Goal: Information Seeking & Learning: Check status

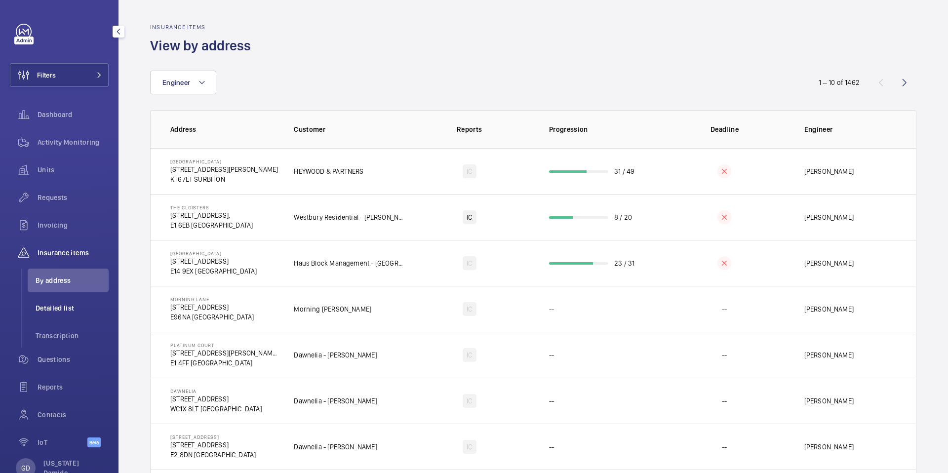
click at [63, 311] on span "Detailed list" at bounding box center [72, 308] width 73 height 10
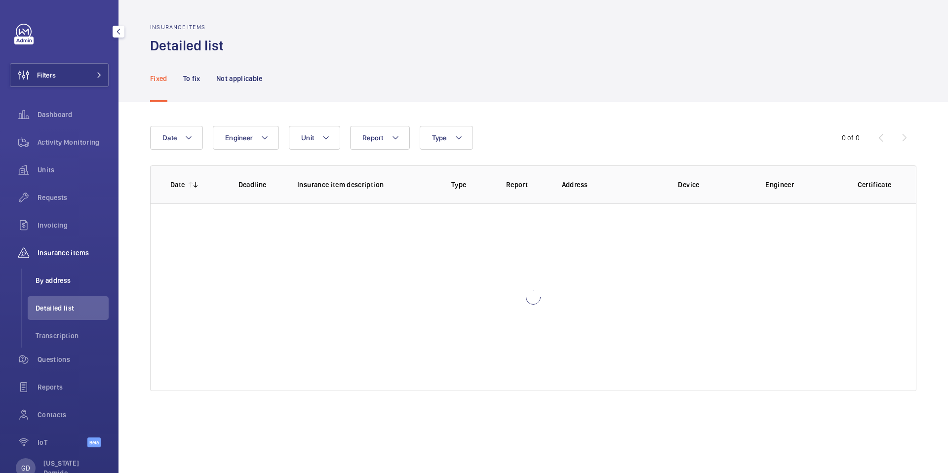
click at [71, 271] on li "By address" at bounding box center [68, 281] width 81 height 24
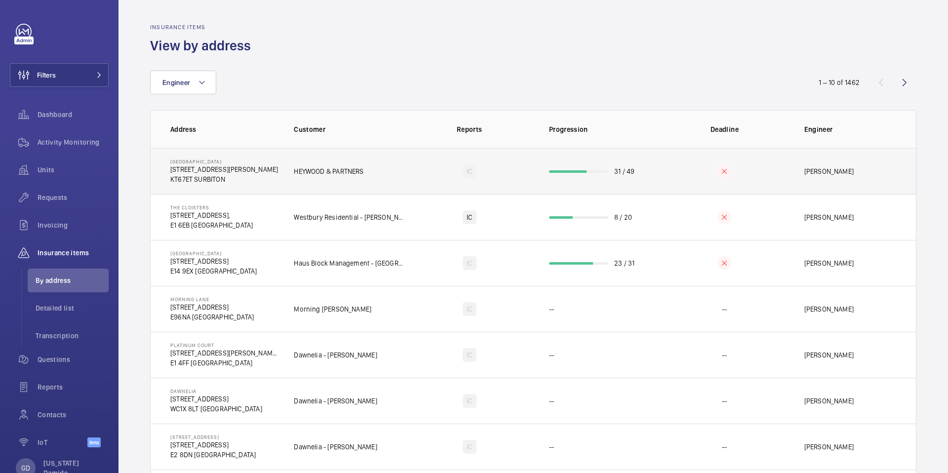
click at [616, 174] on p "31 / 49" at bounding box center [624, 171] width 20 height 10
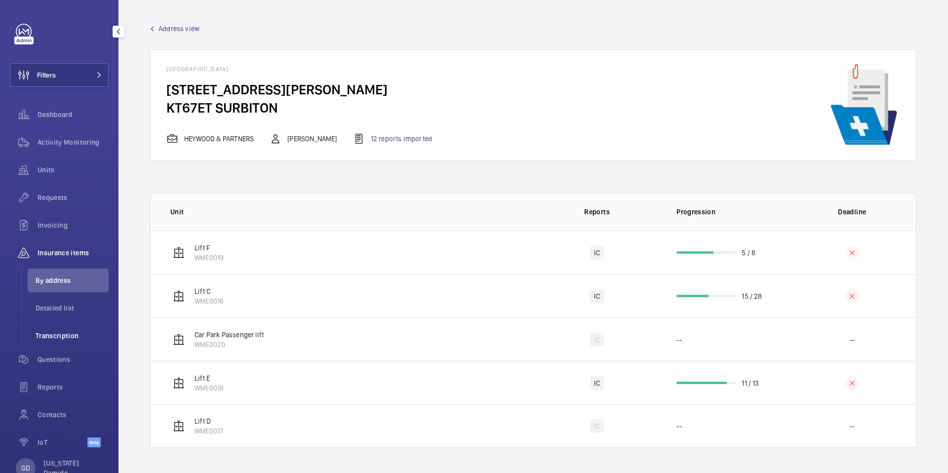
click at [68, 335] on span "Transcription" at bounding box center [72, 336] width 73 height 10
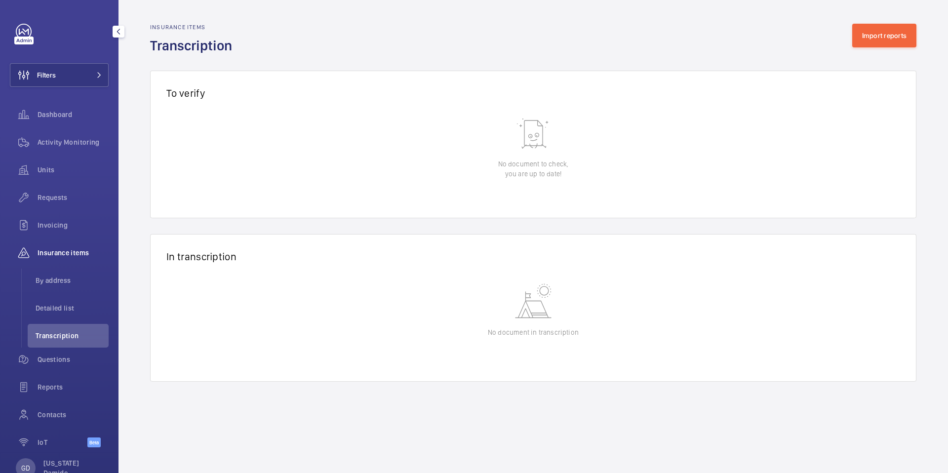
scroll to position [29, 0]
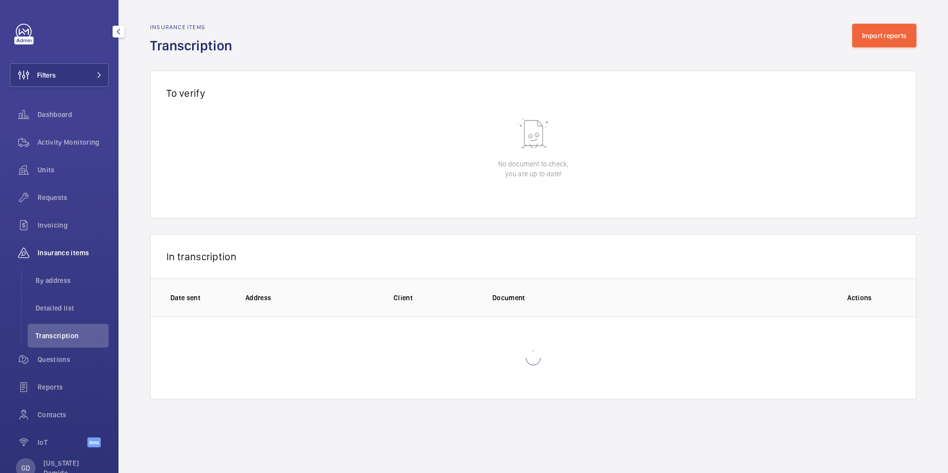
scroll to position [29, 0]
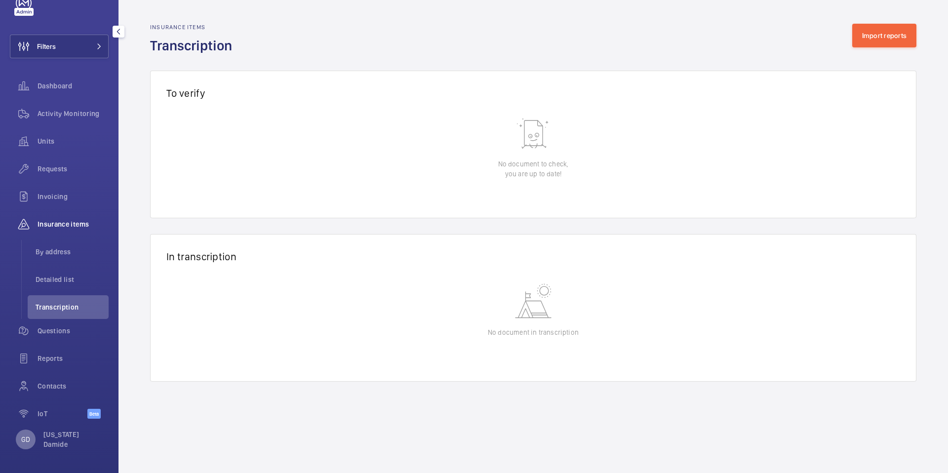
click at [31, 447] on div "GD" at bounding box center [26, 440] width 20 height 20
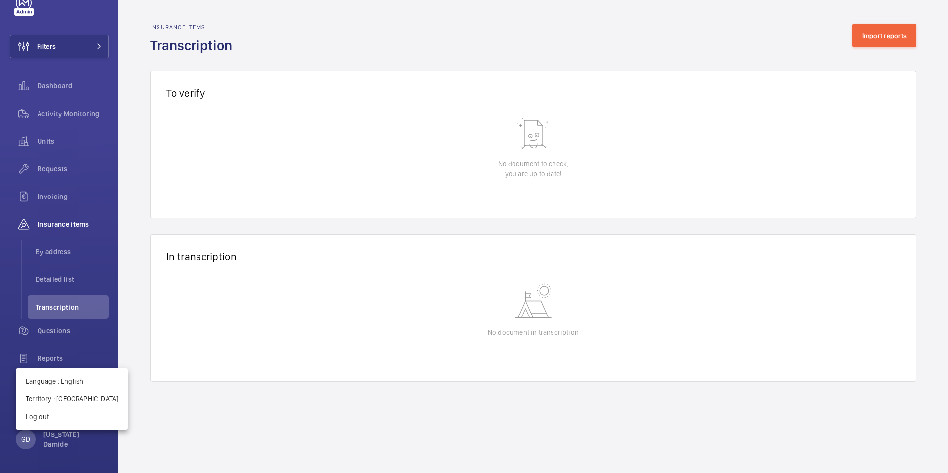
click at [194, 393] on div at bounding box center [474, 236] width 948 height 473
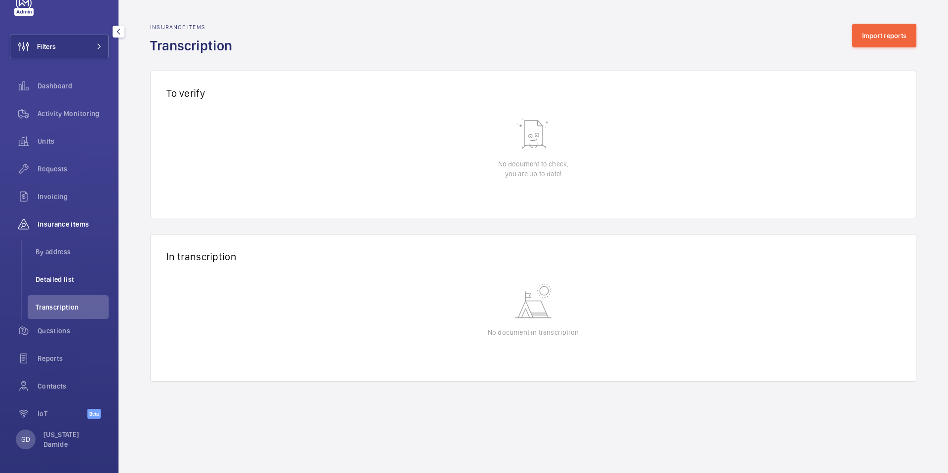
click at [62, 276] on span "Detailed list" at bounding box center [72, 279] width 73 height 10
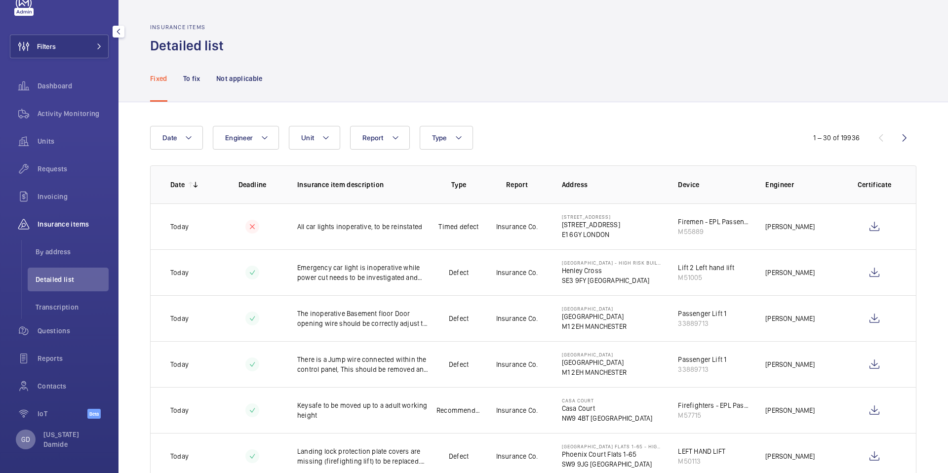
click at [27, 443] on p "GD" at bounding box center [25, 439] width 9 height 10
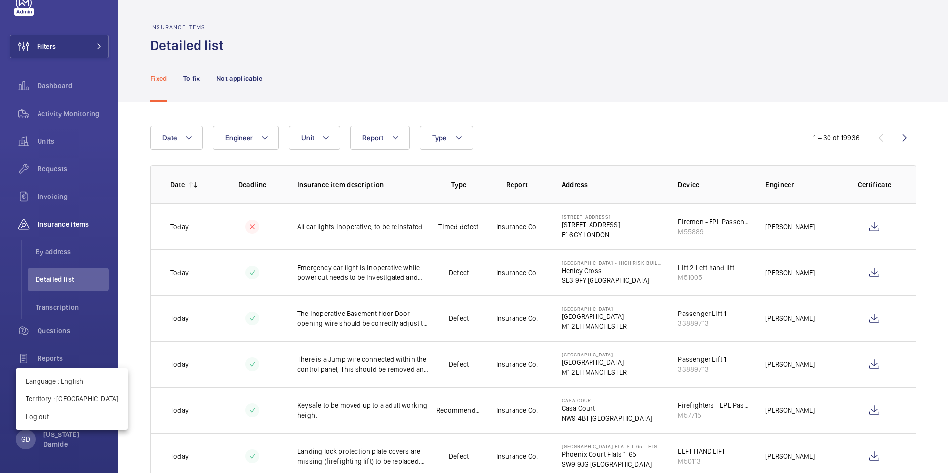
click at [98, 357] on div at bounding box center [474, 236] width 948 height 473
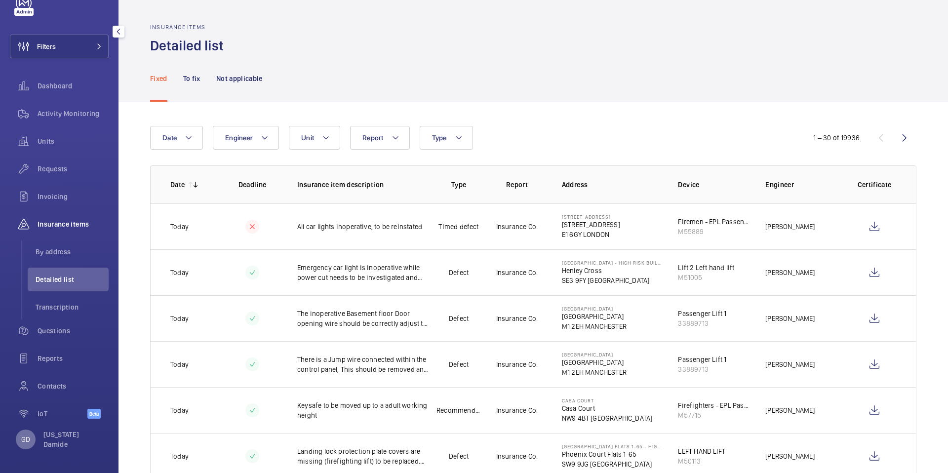
click at [29, 439] on p "GD" at bounding box center [25, 439] width 9 height 10
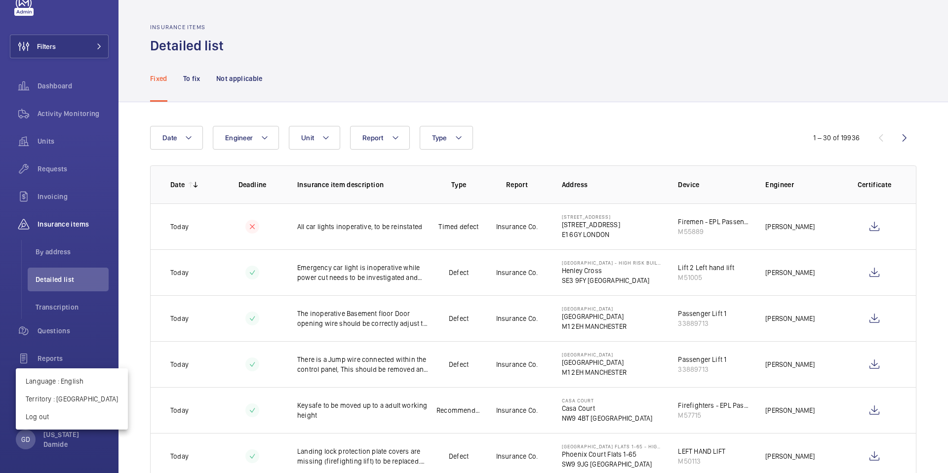
click at [85, 308] on div at bounding box center [474, 236] width 948 height 473
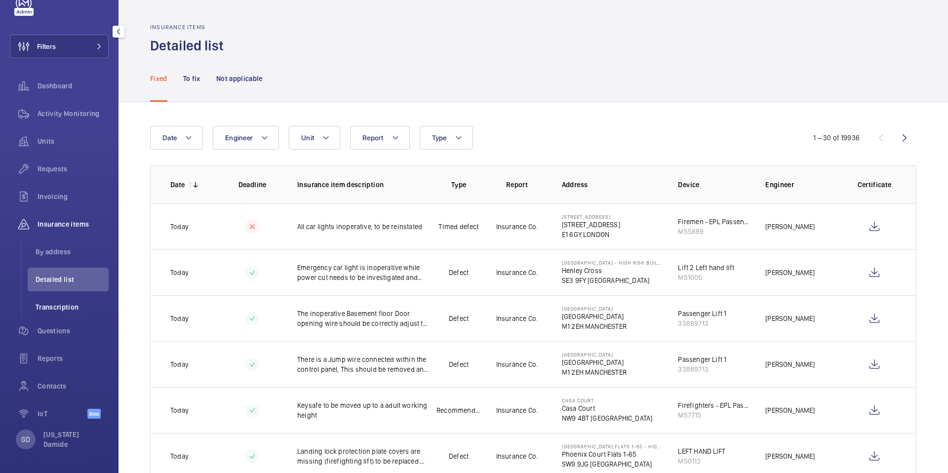
click at [67, 311] on span "Transcription" at bounding box center [72, 307] width 73 height 10
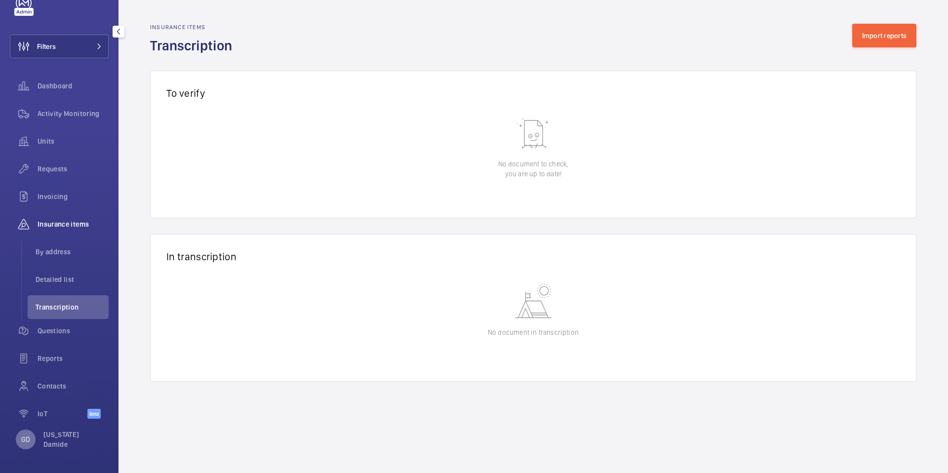
click at [24, 442] on p "GD" at bounding box center [25, 439] width 9 height 10
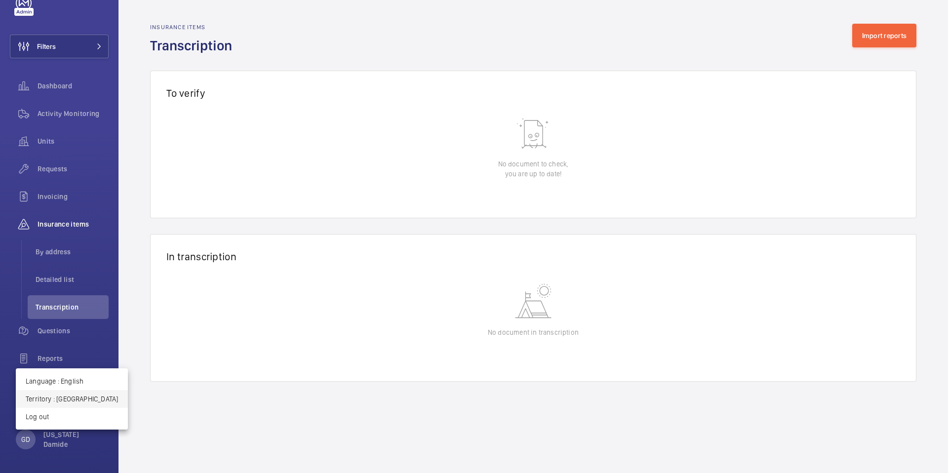
click at [76, 406] on button "Territory : United Kingdom" at bounding box center [72, 399] width 112 height 18
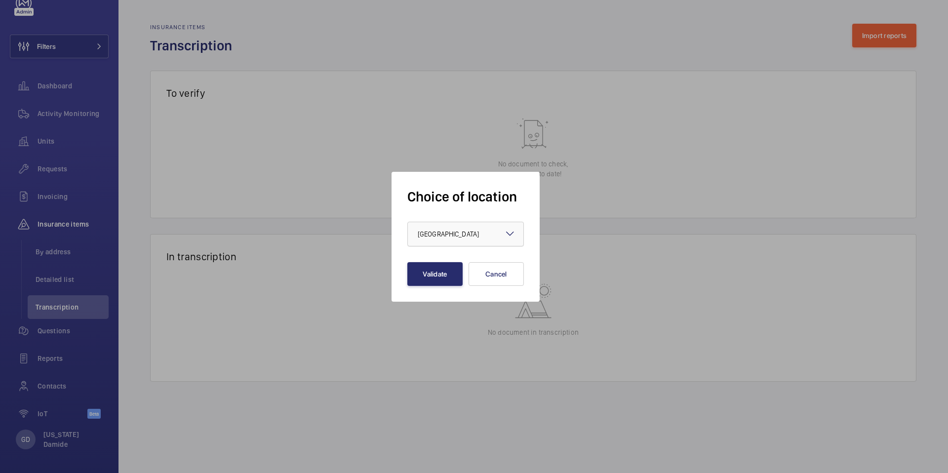
click at [491, 230] on div at bounding box center [466, 234] width 116 height 24
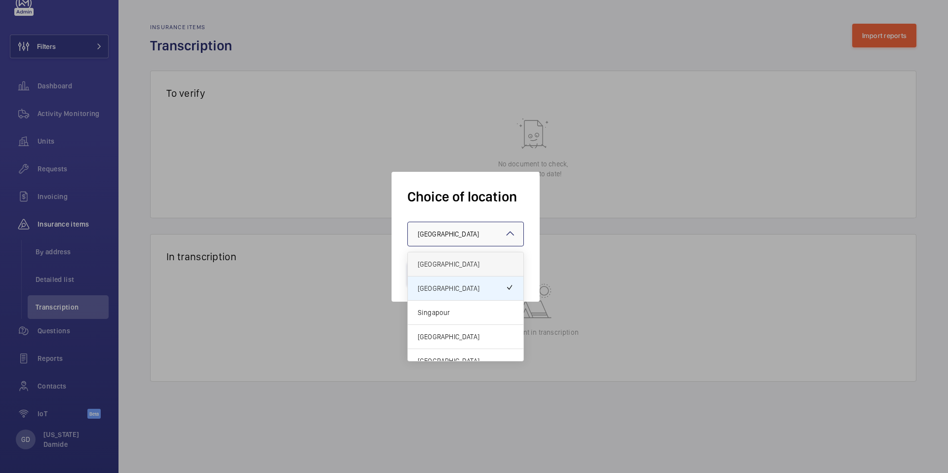
click at [471, 261] on span "France" at bounding box center [466, 264] width 96 height 10
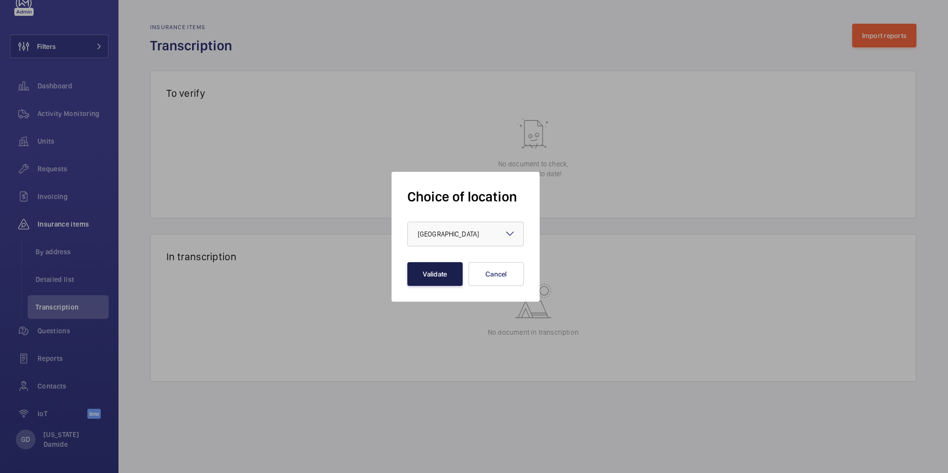
click at [449, 278] on button "Validate" at bounding box center [434, 274] width 55 height 24
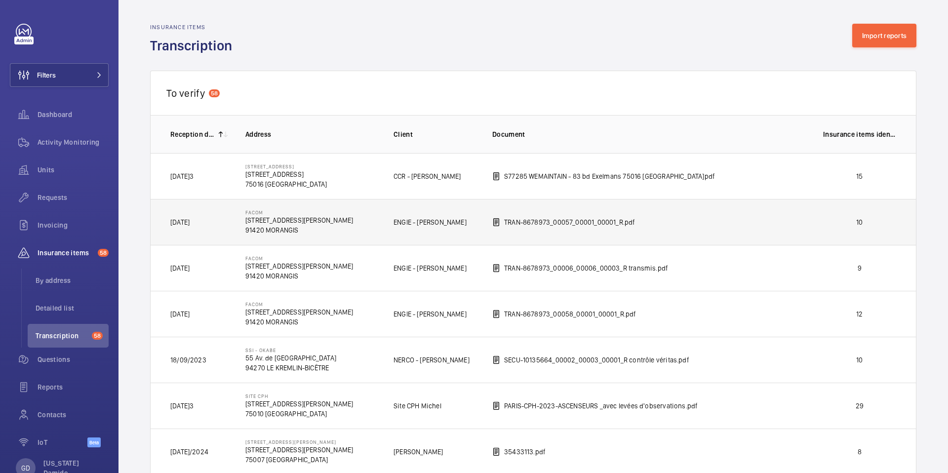
scroll to position [26, 0]
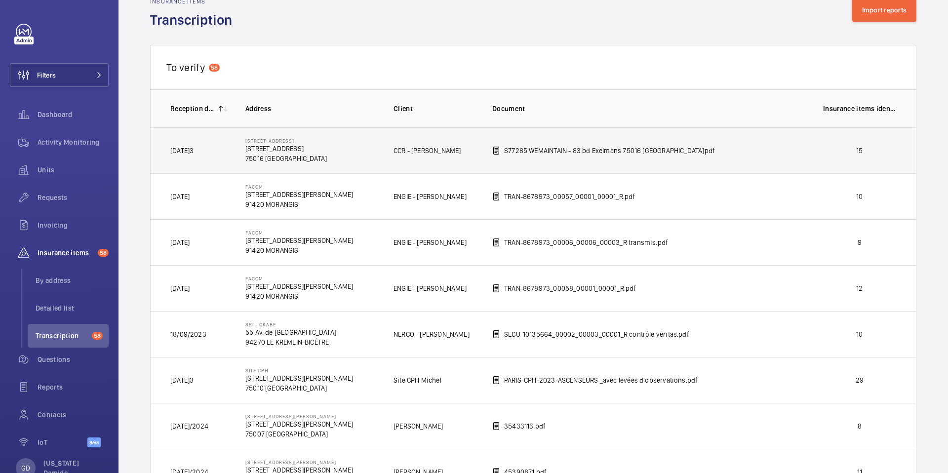
click at [317, 158] on p "75016 PARIS" at bounding box center [285, 159] width 81 height 10
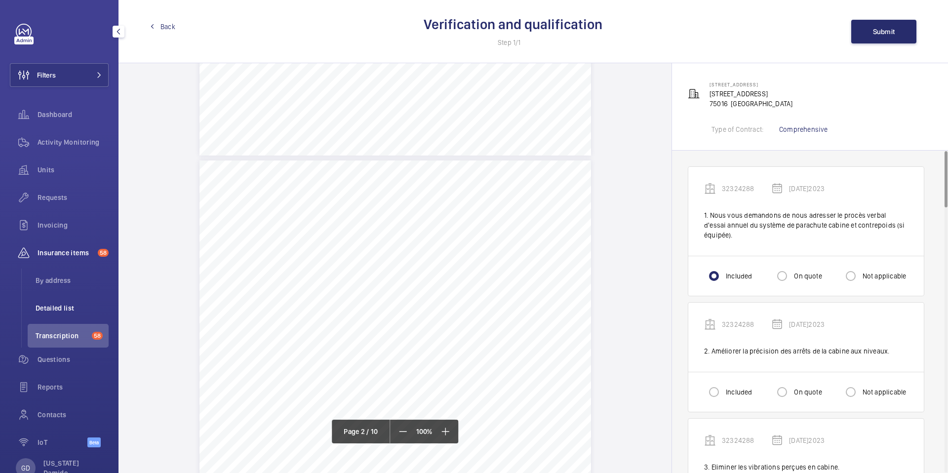
click at [40, 307] on span "Detailed list" at bounding box center [72, 308] width 73 height 10
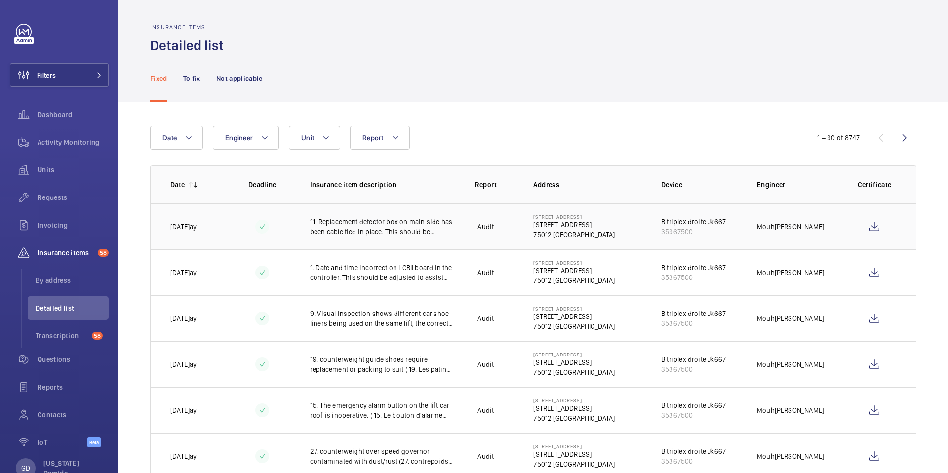
click at [486, 227] on p "Audit" at bounding box center [485, 227] width 16 height 10
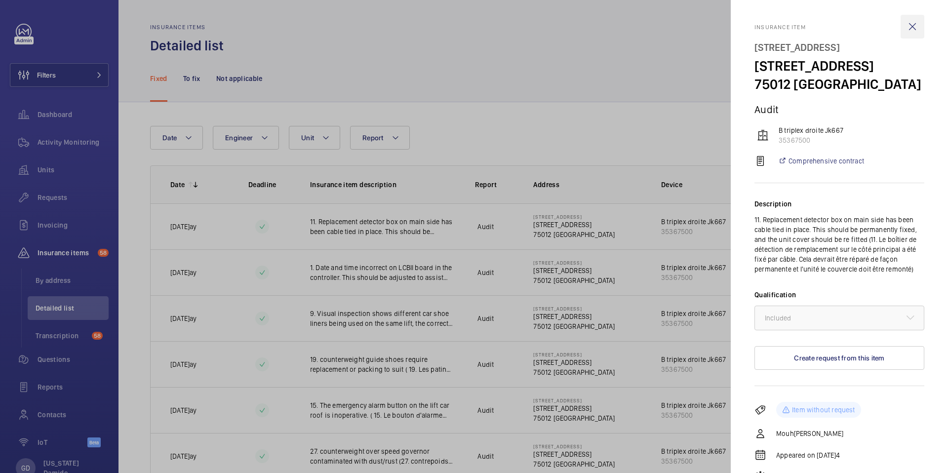
click at [911, 30] on wm-front-icon-button at bounding box center [913, 27] width 24 height 24
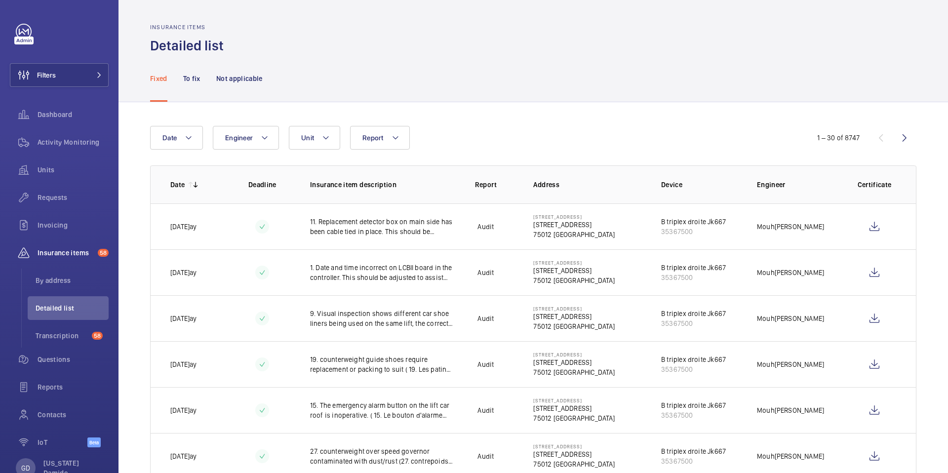
click at [200, 80] on nav "Fixed To fix Not applicable" at bounding box center [206, 78] width 113 height 47
click at [194, 80] on p "To fix" at bounding box center [191, 79] width 17 height 10
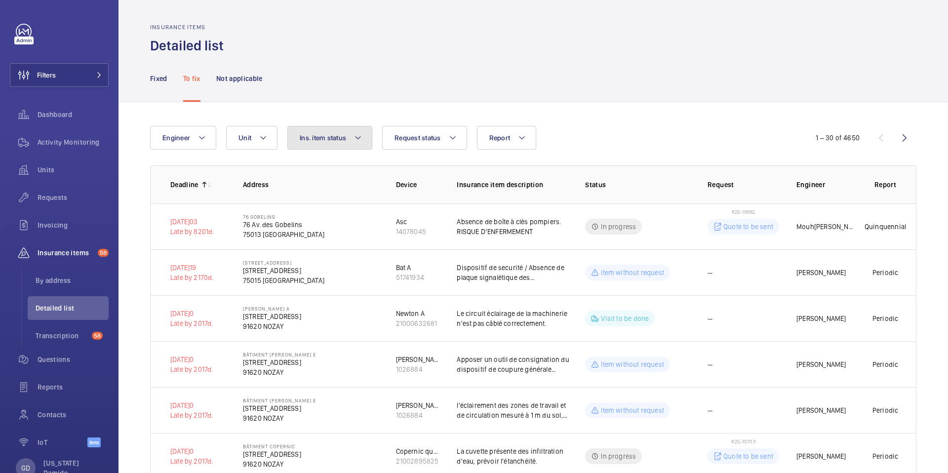
click at [359, 135] on mat-icon at bounding box center [358, 138] width 8 height 12
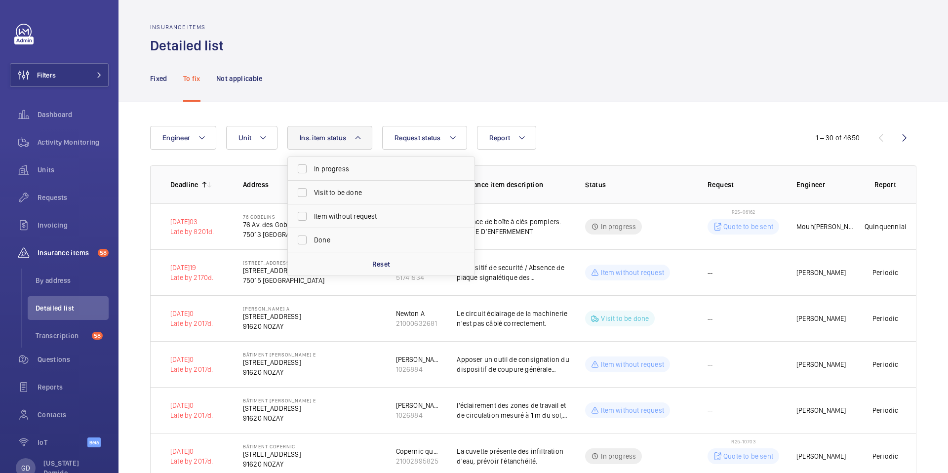
click at [356, 140] on mat-icon at bounding box center [358, 138] width 8 height 12
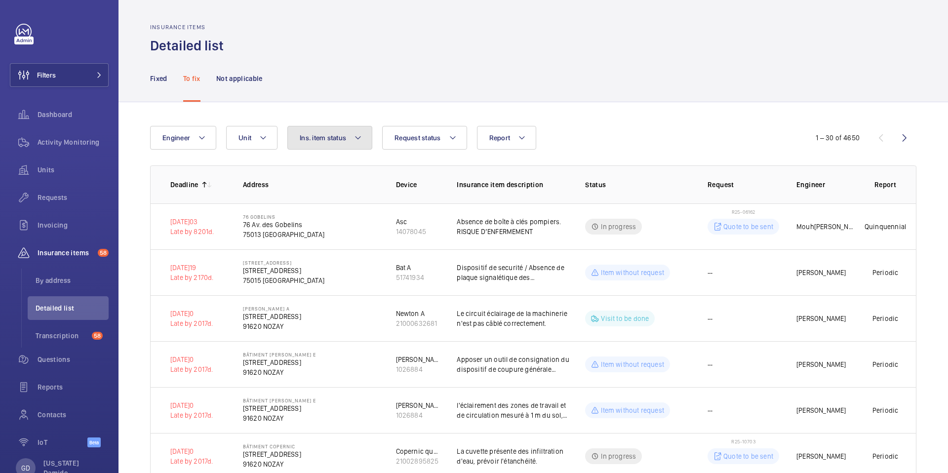
click at [364, 143] on button "Ins. item status" at bounding box center [329, 138] width 85 height 24
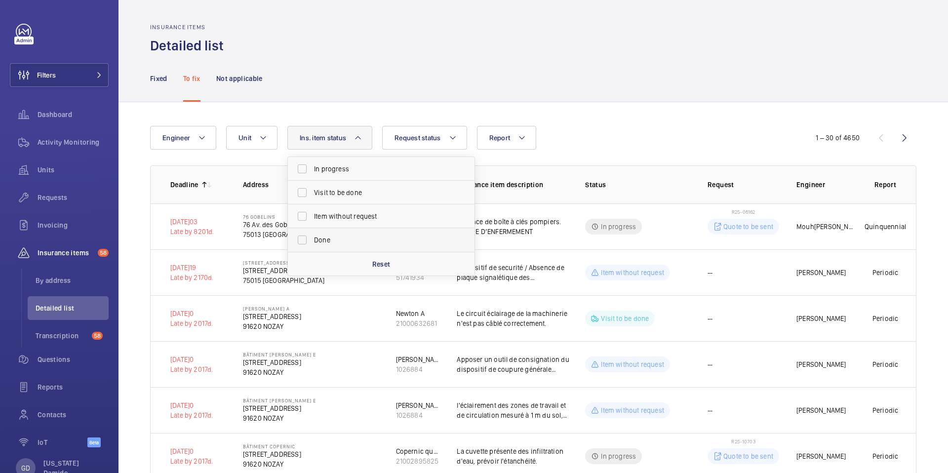
click at [304, 243] on label "Done" at bounding box center [374, 240] width 172 height 24
click at [304, 243] on input "Done" at bounding box center [302, 240] width 20 height 20
checkbox input "true"
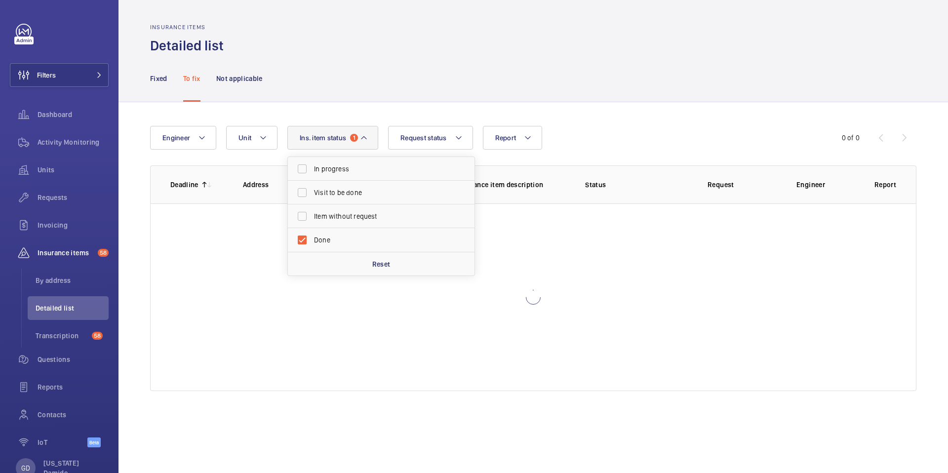
click at [369, 139] on button "Ins. item status 1" at bounding box center [332, 138] width 91 height 24
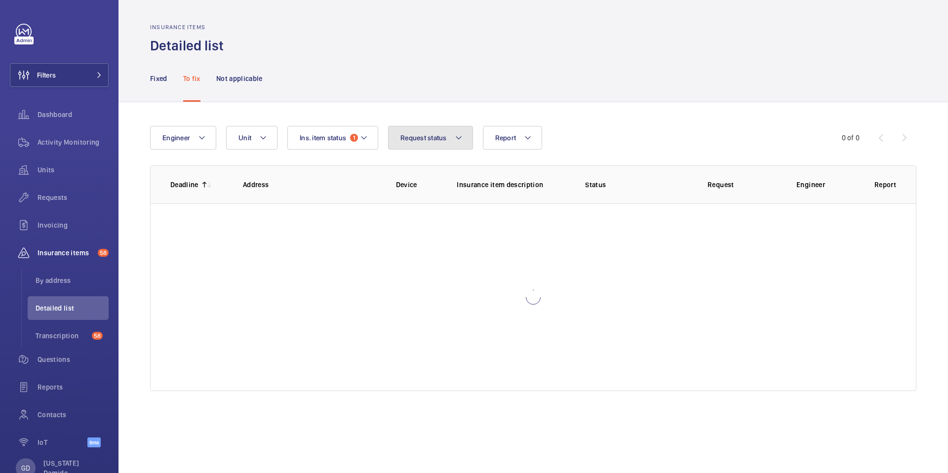
click at [428, 137] on span "Request status" at bounding box center [423, 138] width 46 height 8
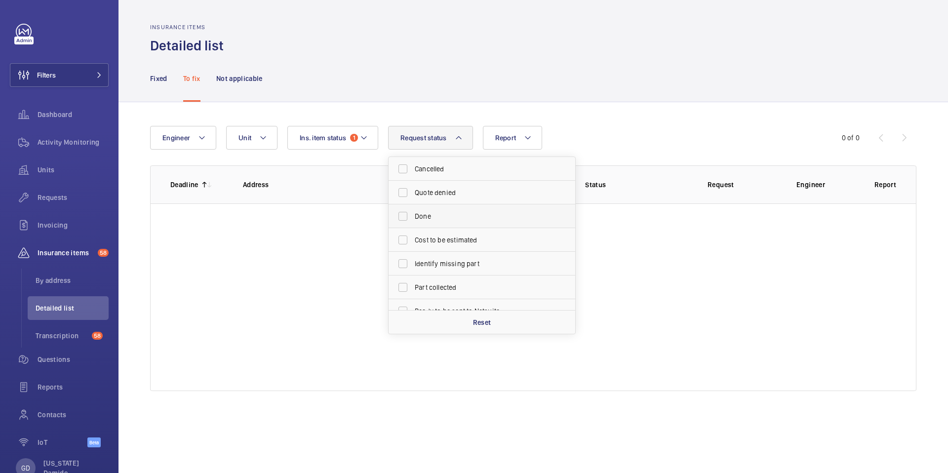
click at [418, 215] on span "Done" at bounding box center [483, 216] width 136 height 10
click at [413, 215] on input "Done" at bounding box center [403, 216] width 20 height 20
checkbox input "true"
click at [354, 141] on span "1" at bounding box center [354, 138] width 8 height 8
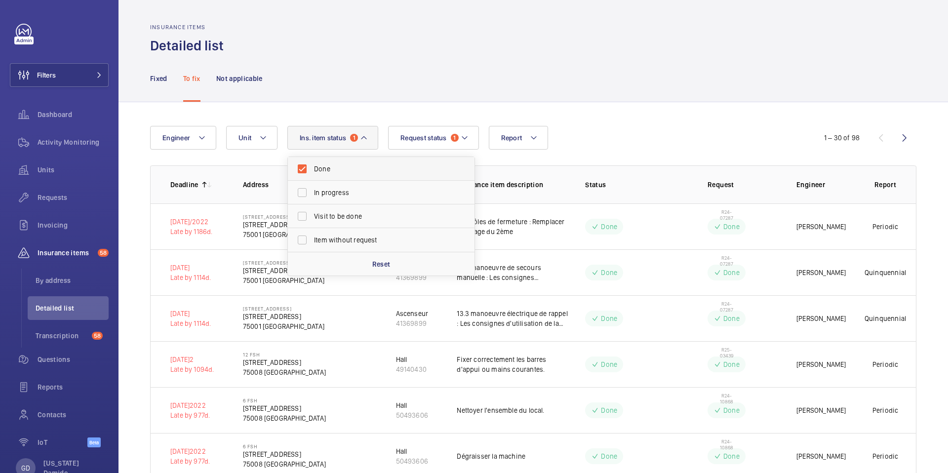
click at [301, 171] on label "Done" at bounding box center [374, 169] width 172 height 24
click at [301, 171] on input "Done" at bounding box center [302, 169] width 20 height 20
checkbox input "false"
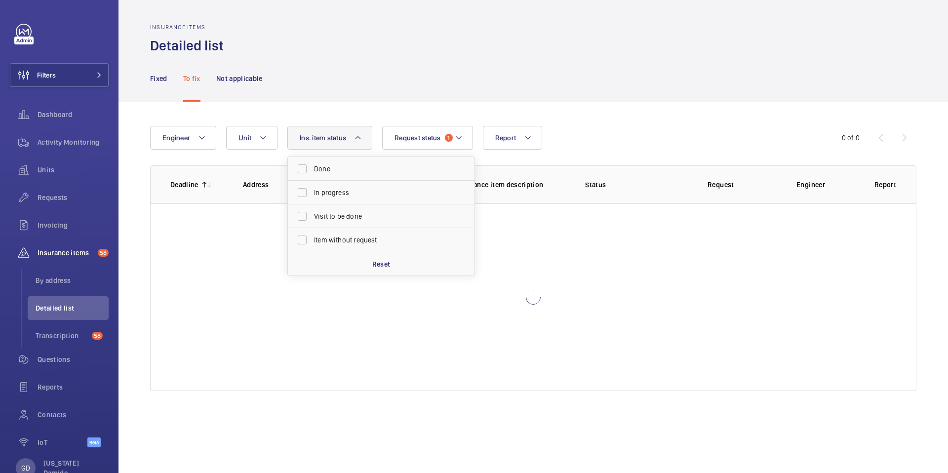
click at [638, 118] on div "Engineer Unit Report Request status 1 Ins. item status Done In progress Visit t…" at bounding box center [532, 258] width 829 height 313
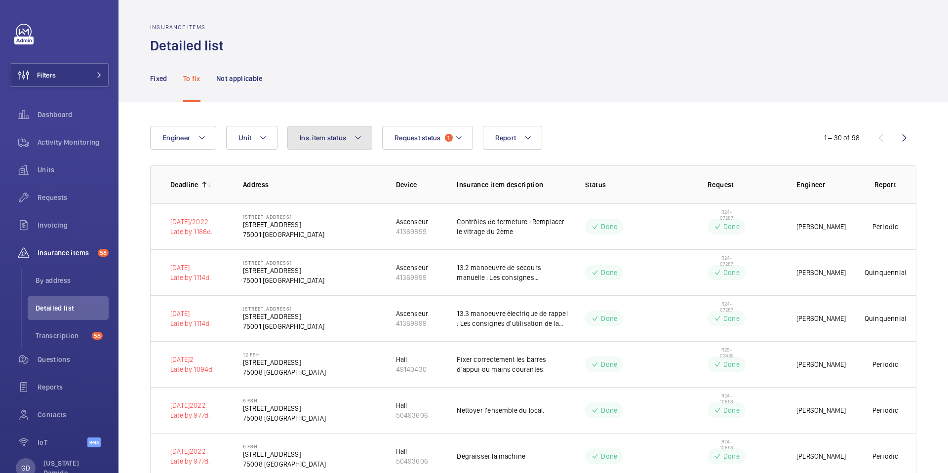
click at [360, 137] on mat-icon at bounding box center [358, 138] width 8 height 12
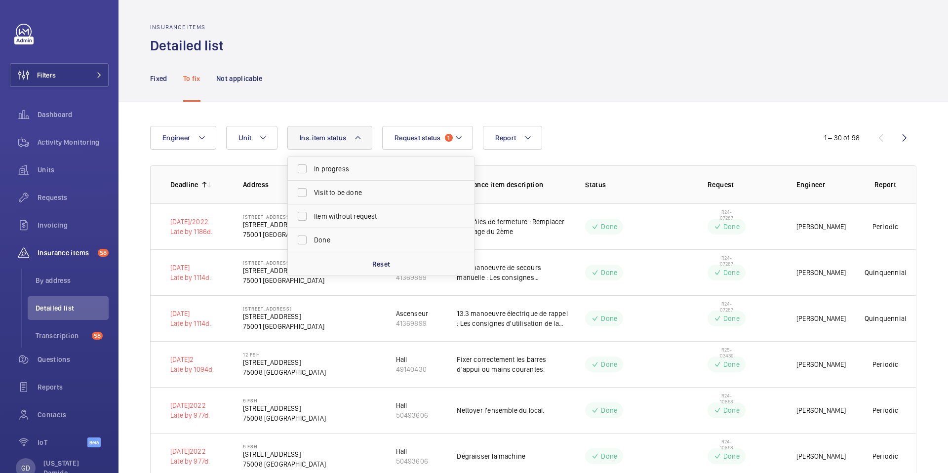
click at [667, 178] on th "Status" at bounding box center [630, 184] width 122 height 38
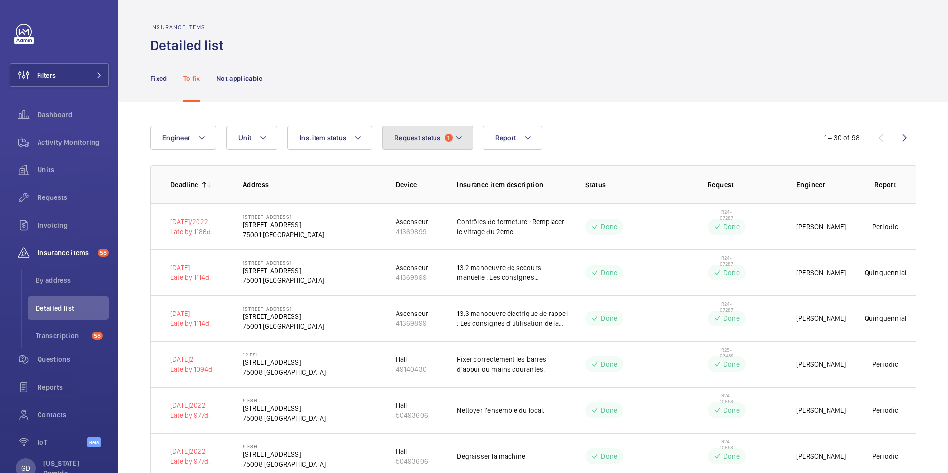
click at [463, 142] on button "Request status 1" at bounding box center [427, 138] width 91 height 24
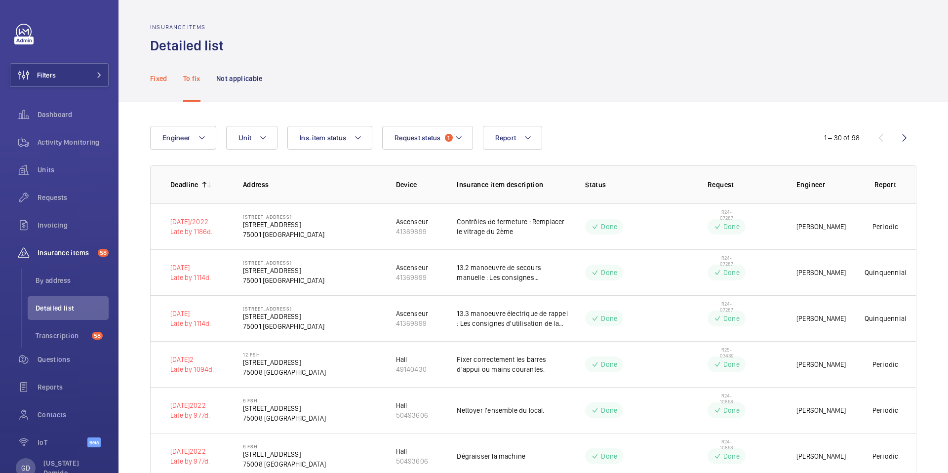
click at [159, 76] on p "Fixed" at bounding box center [158, 79] width 17 height 10
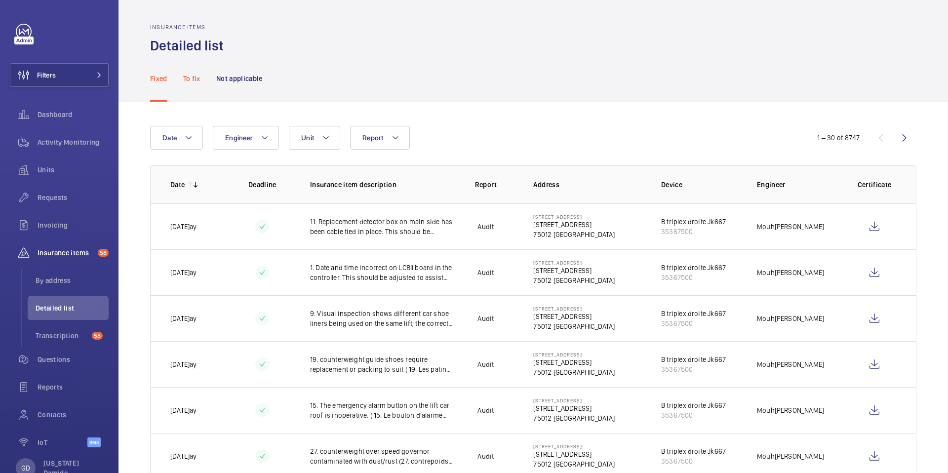
click at [196, 79] on p "To fix" at bounding box center [191, 79] width 17 height 10
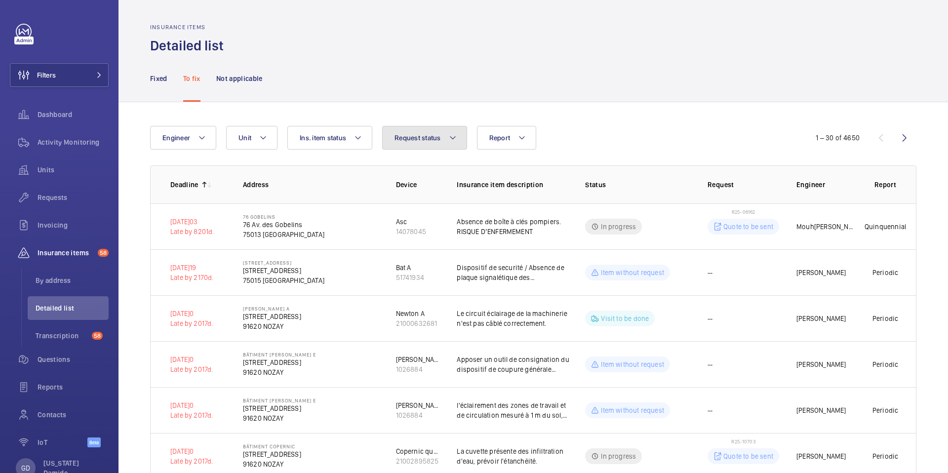
click at [443, 137] on button "Request status" at bounding box center [424, 138] width 85 height 24
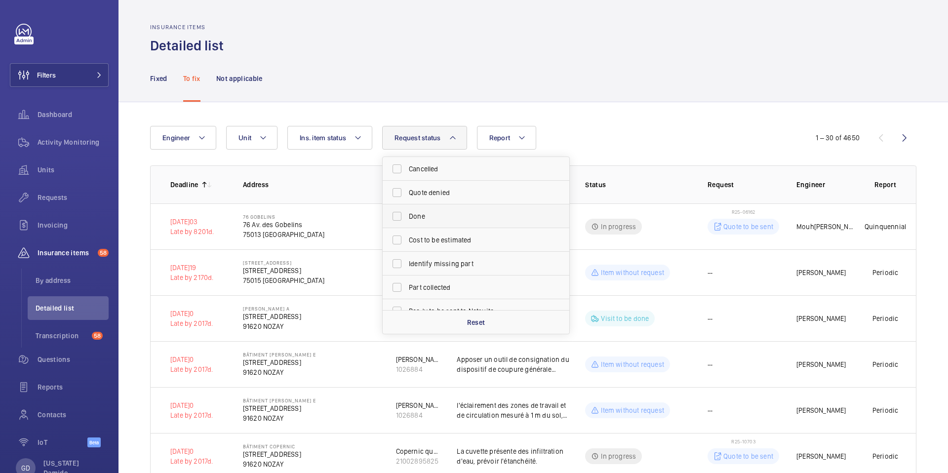
click at [411, 220] on span "Done" at bounding box center [477, 216] width 136 height 10
click at [407, 220] on input "Done" at bounding box center [397, 216] width 20 height 20
checkbox input "true"
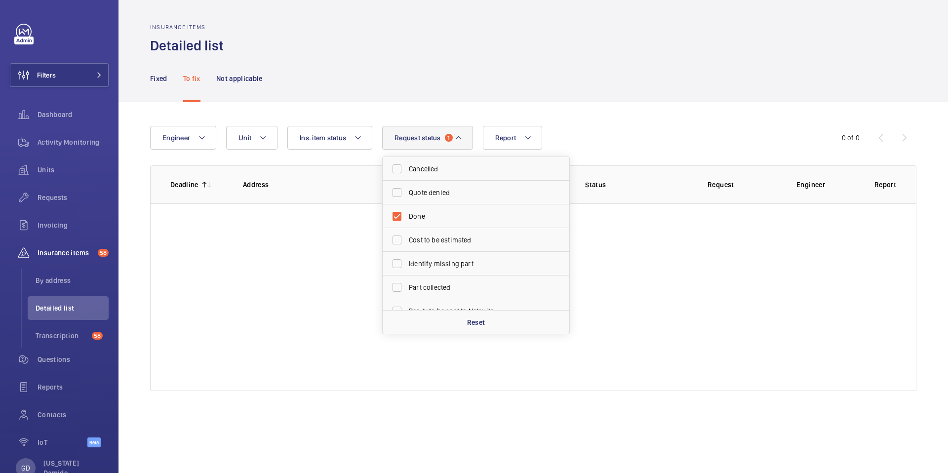
click at [573, 97] on div "Fixed To fix Not applicable" at bounding box center [533, 78] width 766 height 47
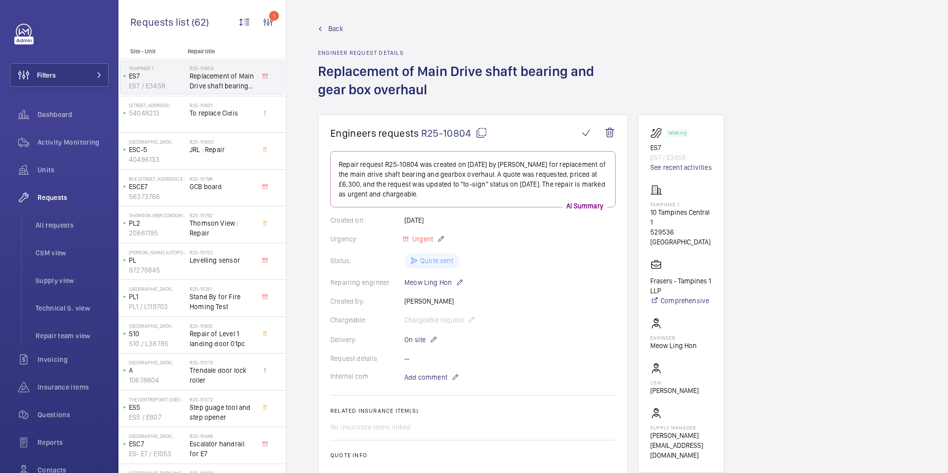
scroll to position [127, 0]
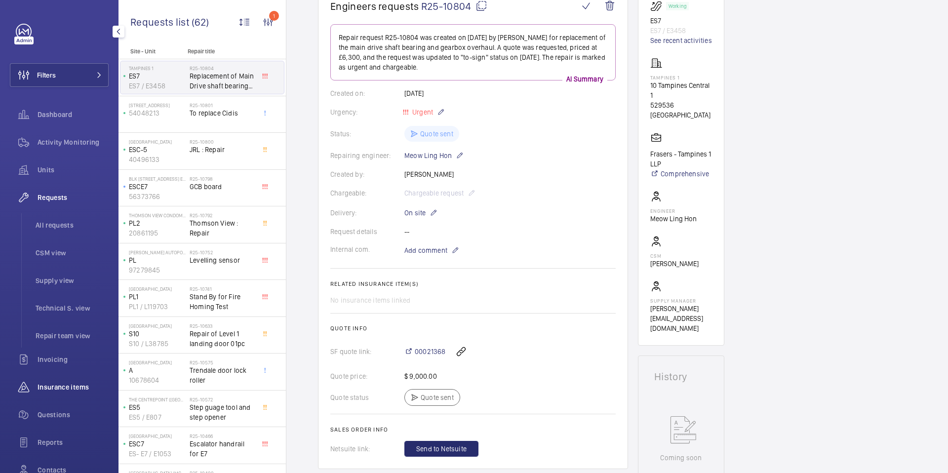
click at [56, 384] on span "Insurance items" at bounding box center [73, 387] width 71 height 10
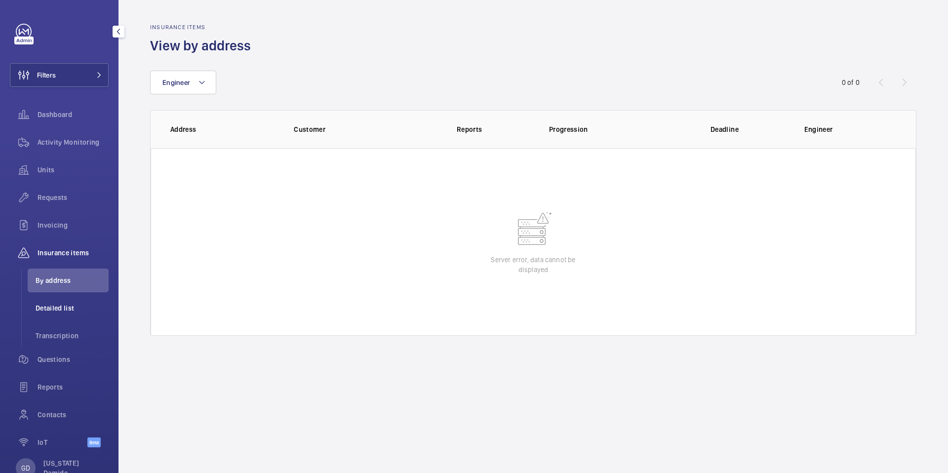
click at [71, 314] on li "Detailed list" at bounding box center [68, 308] width 81 height 24
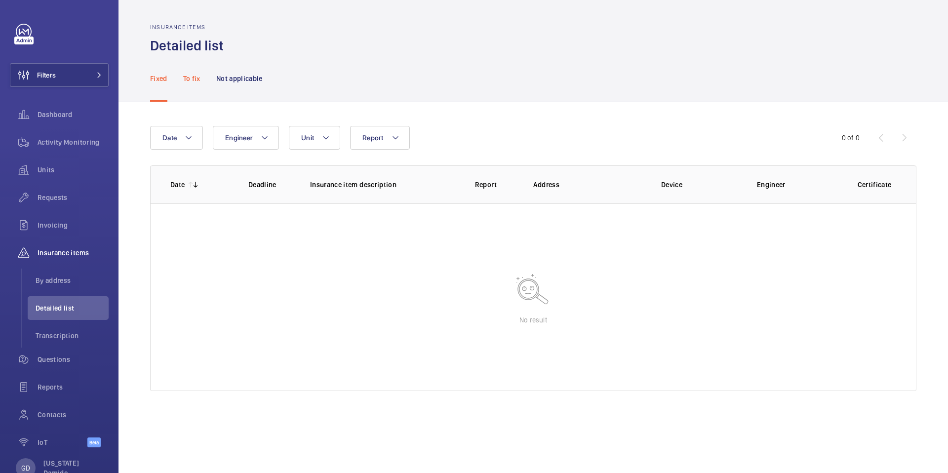
click at [187, 77] on p "To fix" at bounding box center [191, 79] width 17 height 10
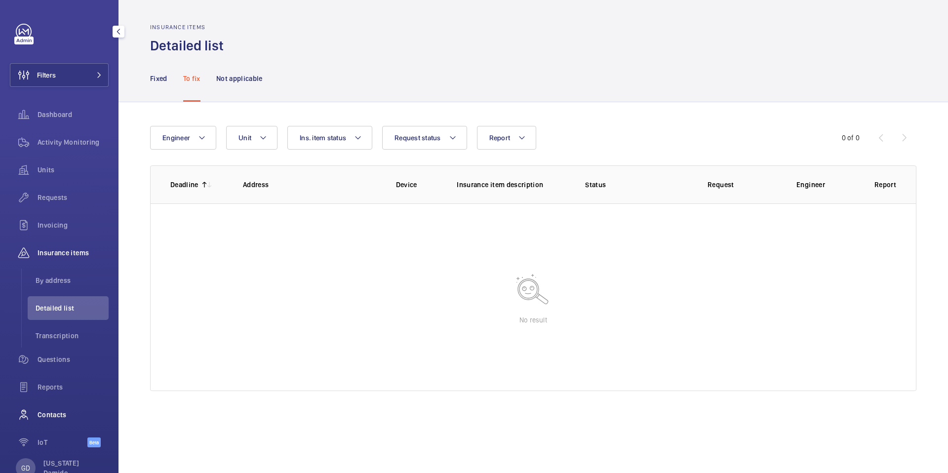
scroll to position [29, 0]
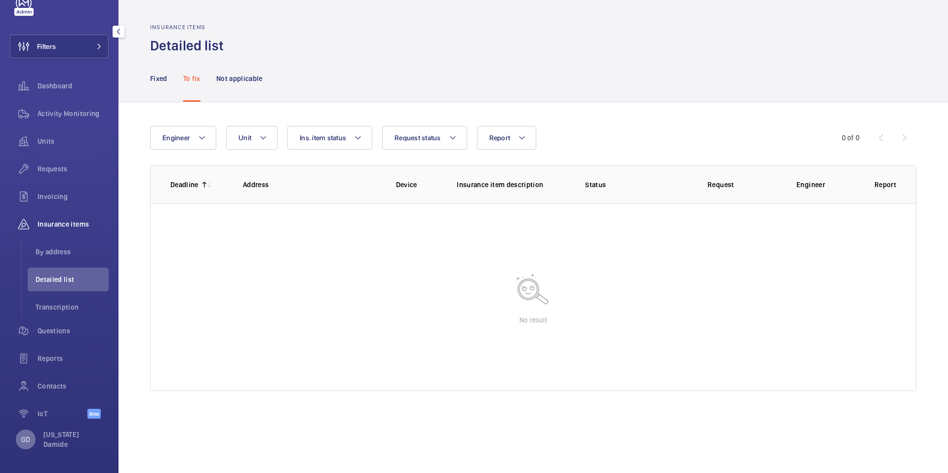
click at [26, 438] on p "GD" at bounding box center [25, 439] width 9 height 10
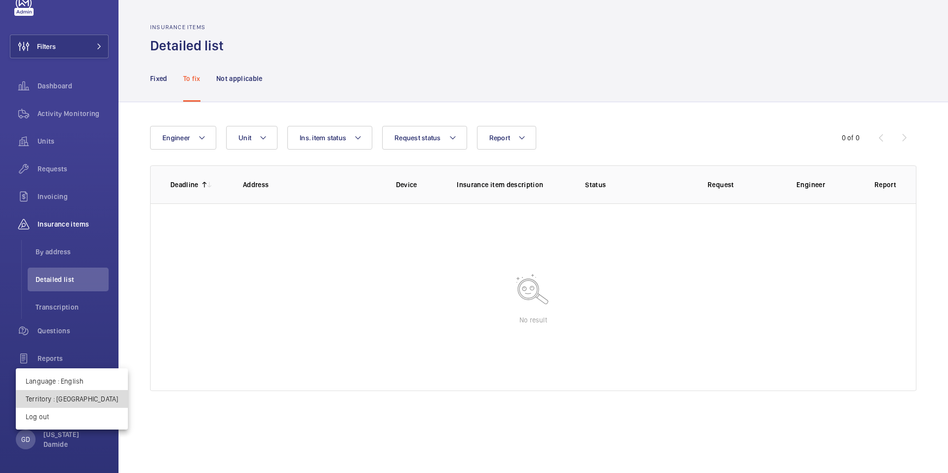
click at [75, 396] on p "Territory : [GEOGRAPHIC_DATA]" at bounding box center [72, 399] width 92 height 10
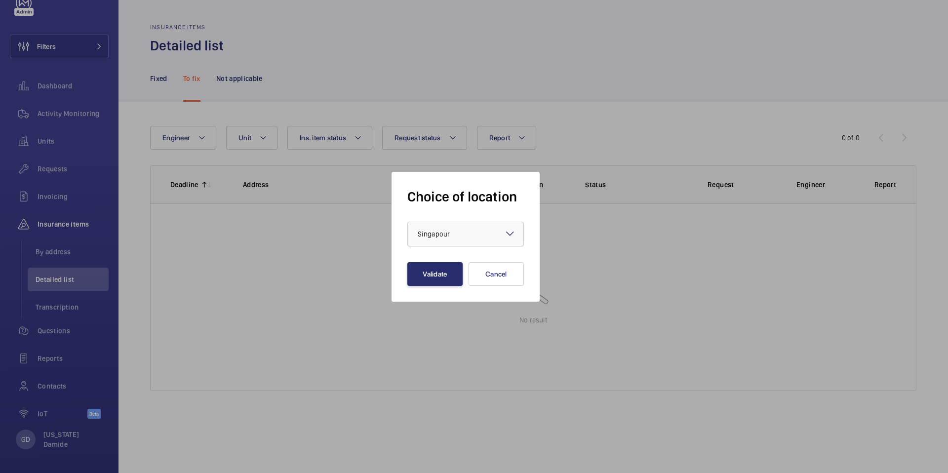
click at [470, 235] on div "× Singapour" at bounding box center [446, 234] width 57 height 10
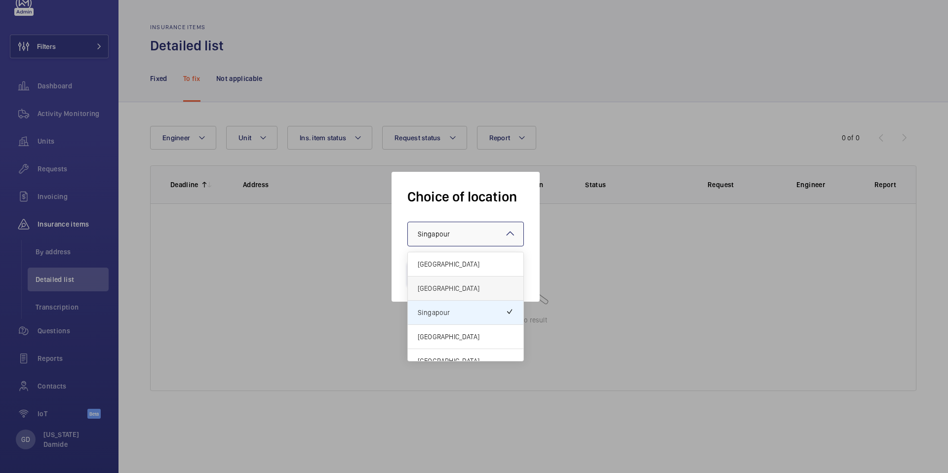
click at [463, 284] on span "[GEOGRAPHIC_DATA]" at bounding box center [466, 288] width 96 height 10
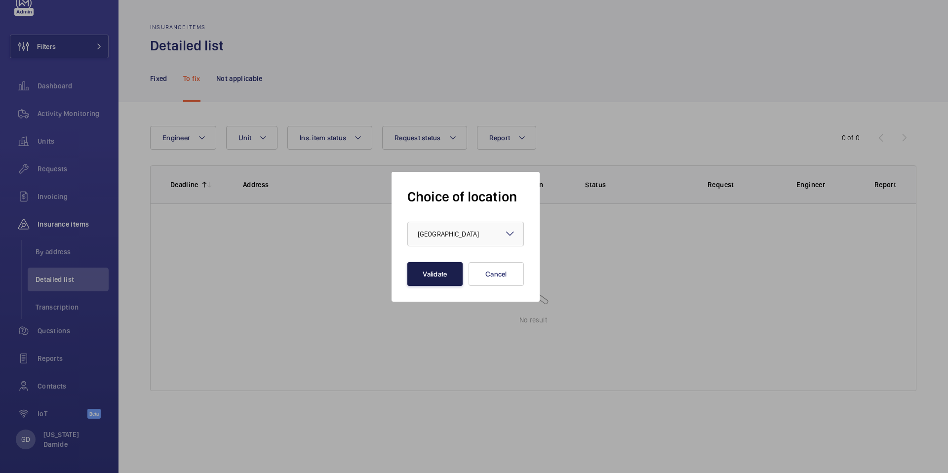
click at [441, 282] on button "Validate" at bounding box center [434, 274] width 55 height 24
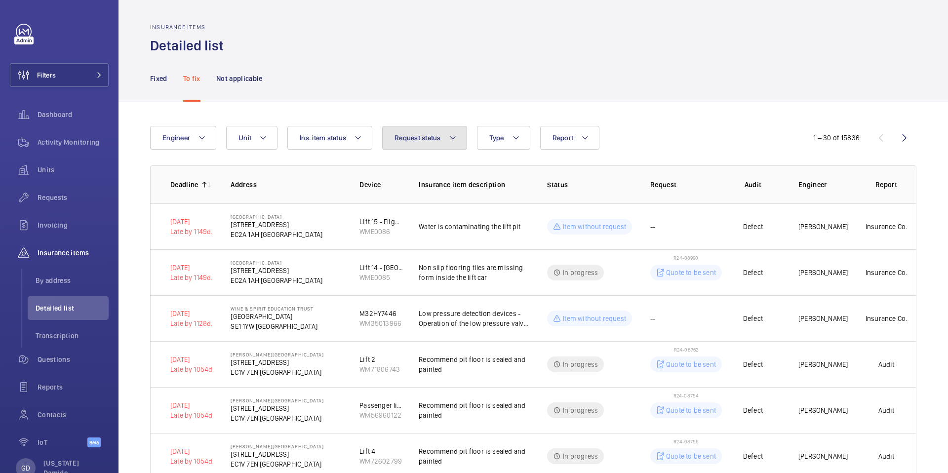
click at [445, 138] on button "Request status" at bounding box center [424, 138] width 85 height 24
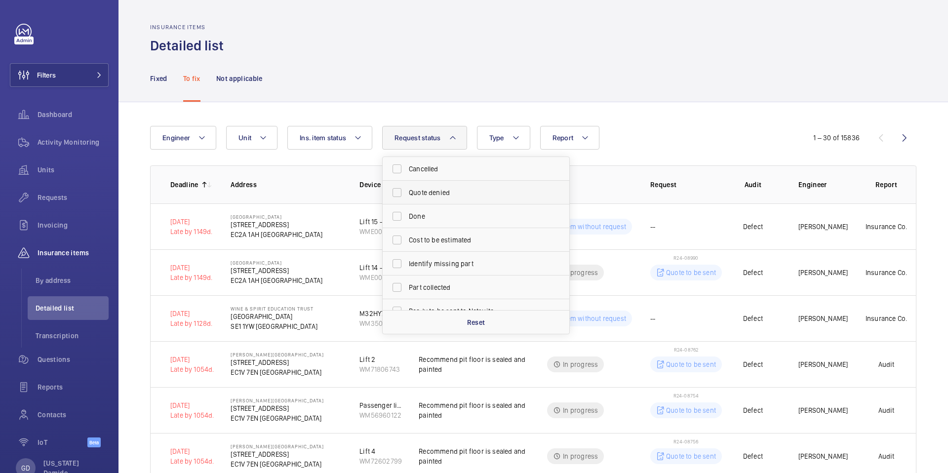
click at [435, 188] on span "Quote denied" at bounding box center [477, 193] width 136 height 10
click at [407, 188] on input "Quote denied" at bounding box center [397, 193] width 20 height 20
checkbox input "true"
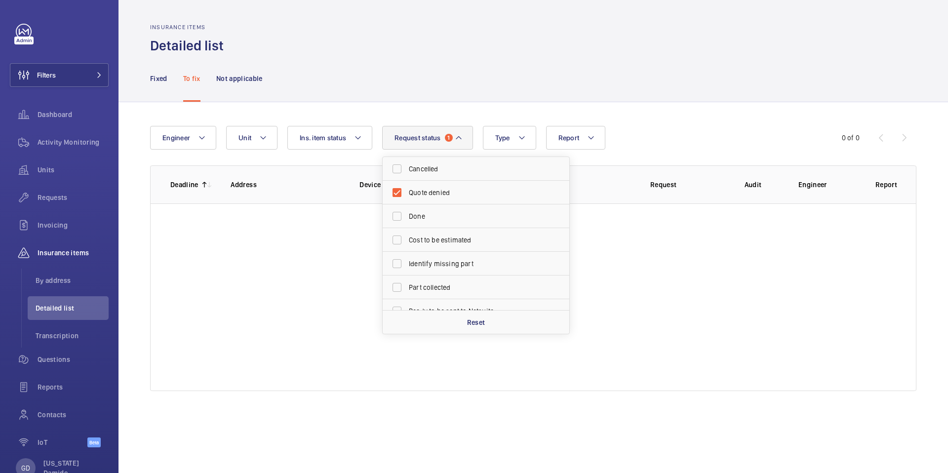
click at [493, 95] on div "Fixed To fix Not applicable" at bounding box center [533, 78] width 766 height 47
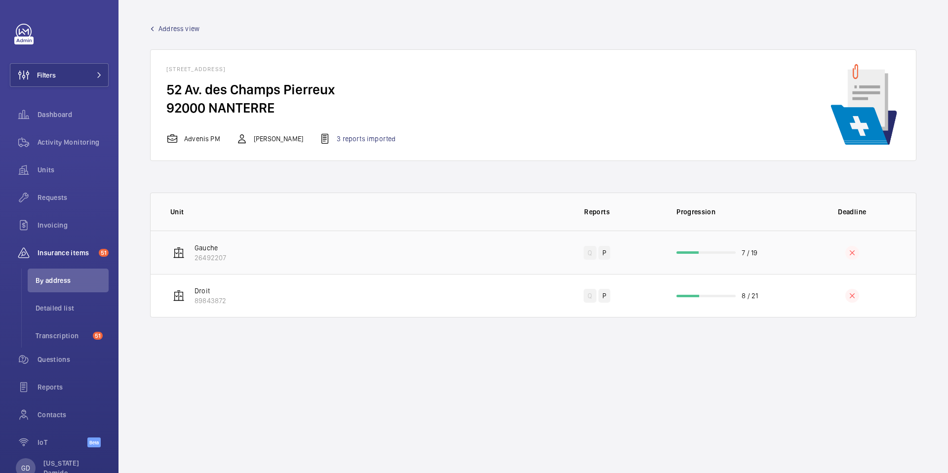
click at [749, 252] on p "7 / 19" at bounding box center [750, 253] width 16 height 10
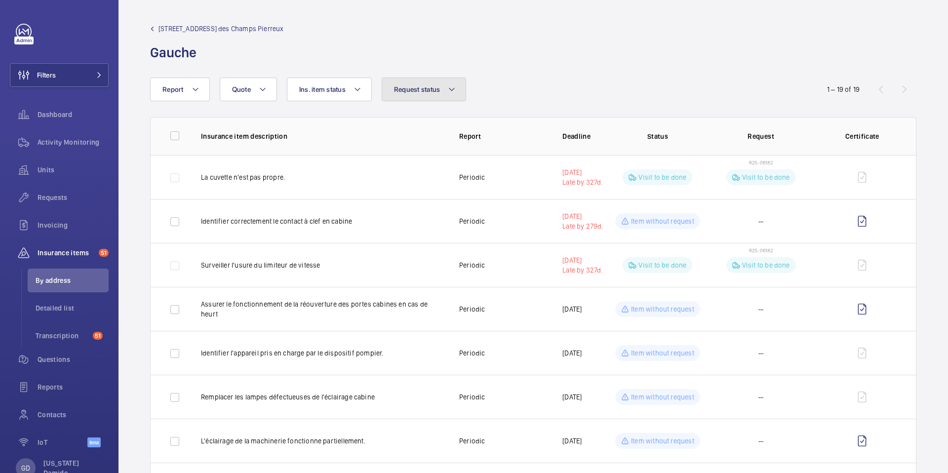
click at [440, 94] on button "Request status" at bounding box center [424, 90] width 85 height 24
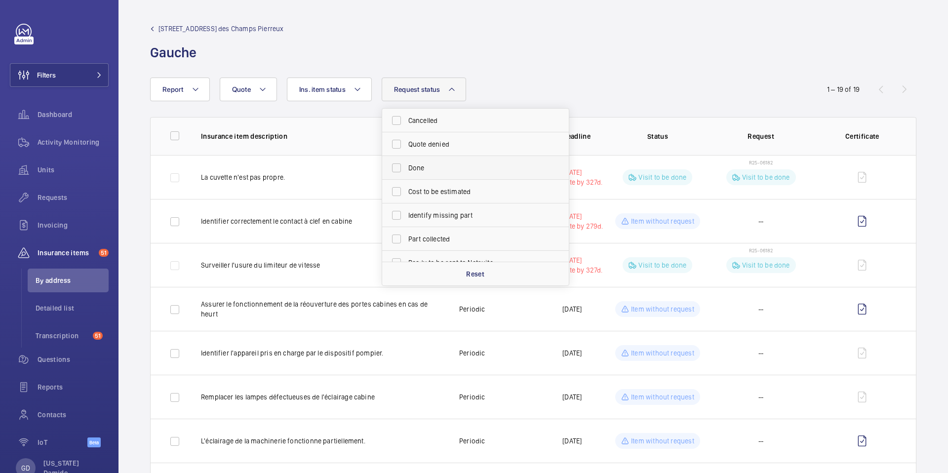
click at [405, 171] on label "Done" at bounding box center [468, 168] width 172 height 24
click at [405, 171] on input "Done" at bounding box center [397, 168] width 20 height 20
checkbox input "true"
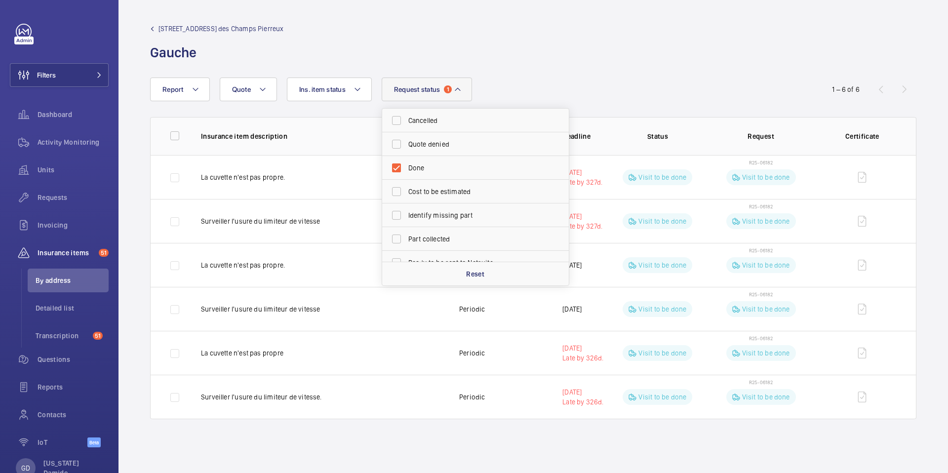
click at [562, 87] on div "Report Request status 1 Cancelled Quote denied Done Cost to be estimated Identi…" at bounding box center [474, 90] width 648 height 24
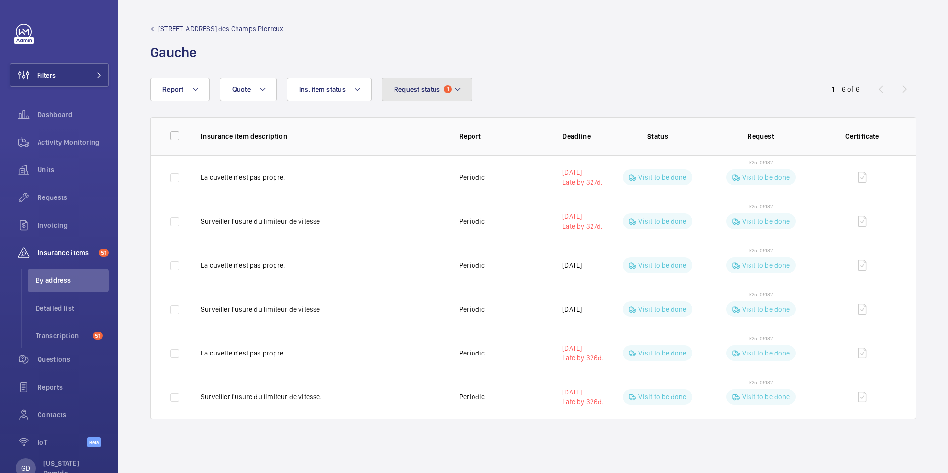
click at [443, 96] on button "Request status 1" at bounding box center [427, 90] width 91 height 24
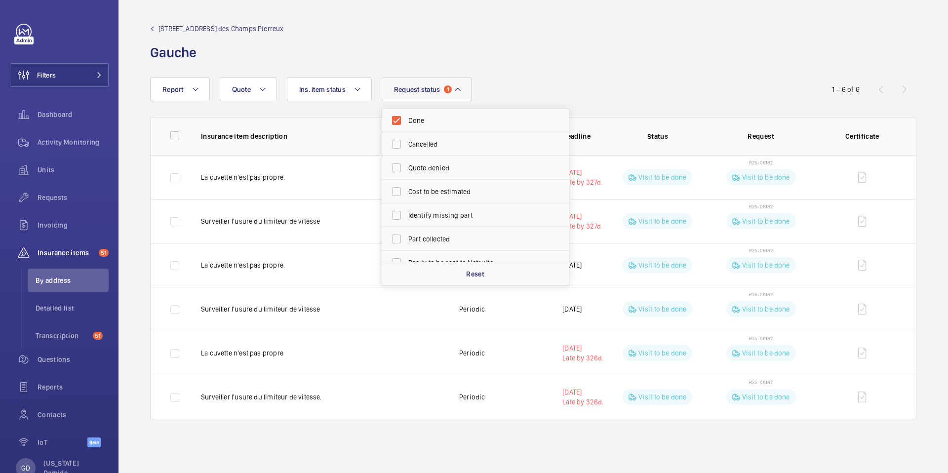
click at [716, 115] on wm-front-table "Report Request status 1 Done Cancelled Quote denied Cost to be estimated Identi…" at bounding box center [532, 249] width 829 height 342
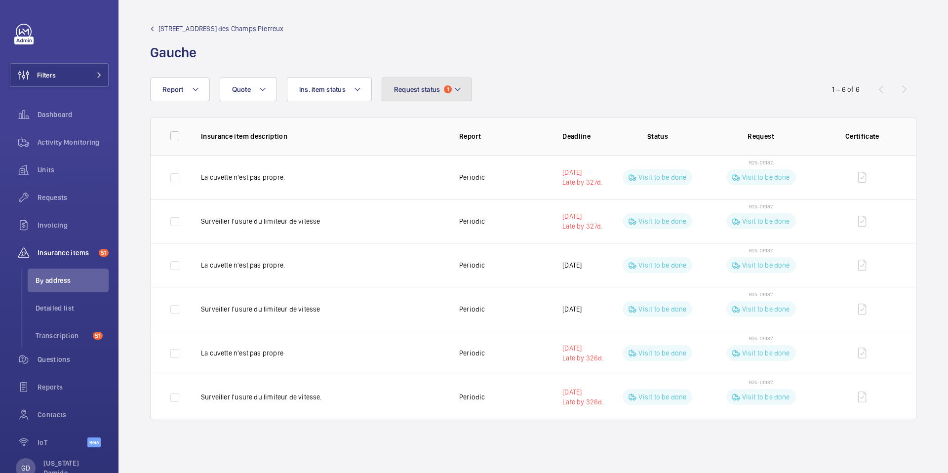
click at [460, 86] on mat-icon at bounding box center [458, 89] width 8 height 12
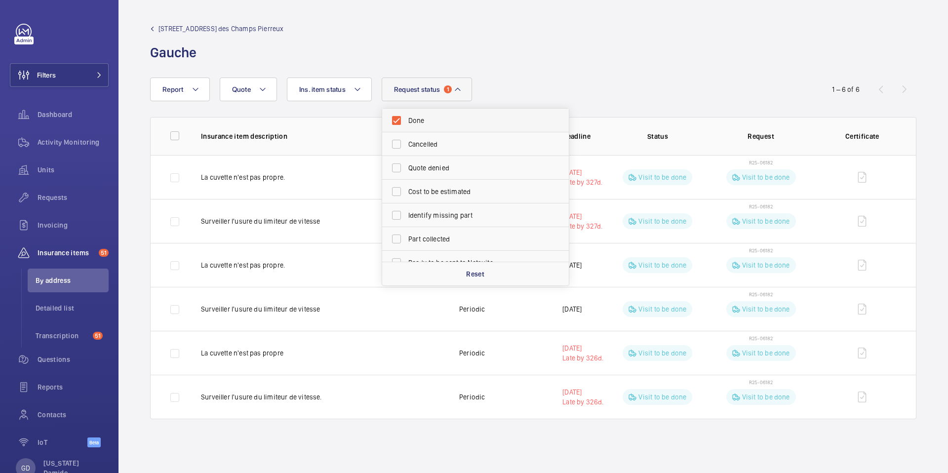
click at [400, 120] on label "Done" at bounding box center [468, 121] width 172 height 24
click at [400, 120] on input "Done" at bounding box center [397, 121] width 20 height 20
checkbox input "false"
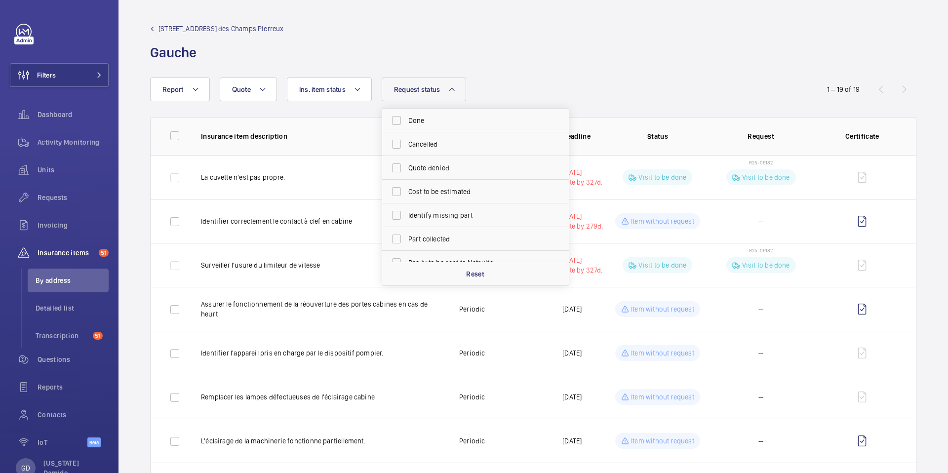
click at [529, 89] on div "Report Request status Done Cancelled Quote denied Cost to be estimated Identify…" at bounding box center [474, 90] width 648 height 24
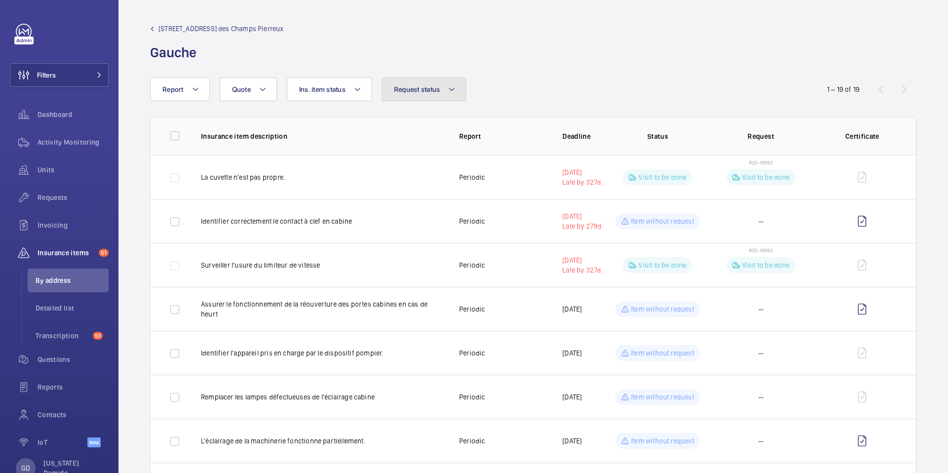
click at [437, 92] on span "Request status" at bounding box center [417, 89] width 46 height 8
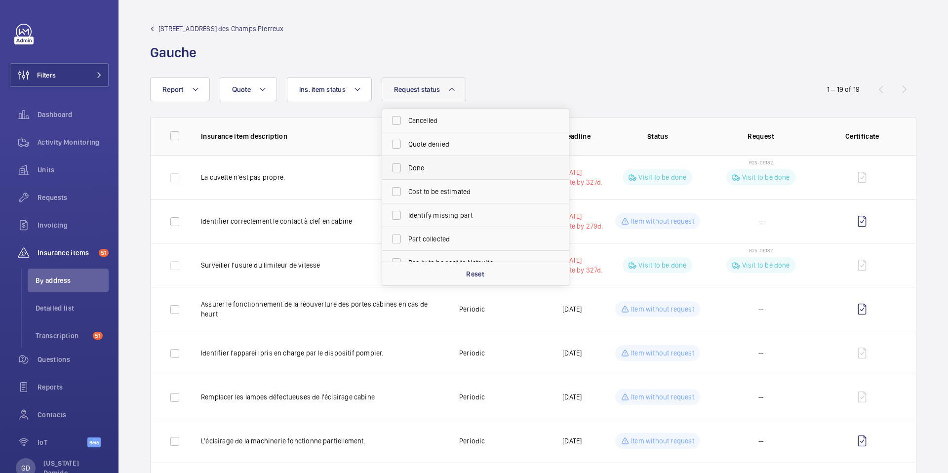
click at [408, 167] on span "Done" at bounding box center [476, 168] width 136 height 10
click at [406, 167] on input "Done" at bounding box center [397, 168] width 20 height 20
checkbox input "true"
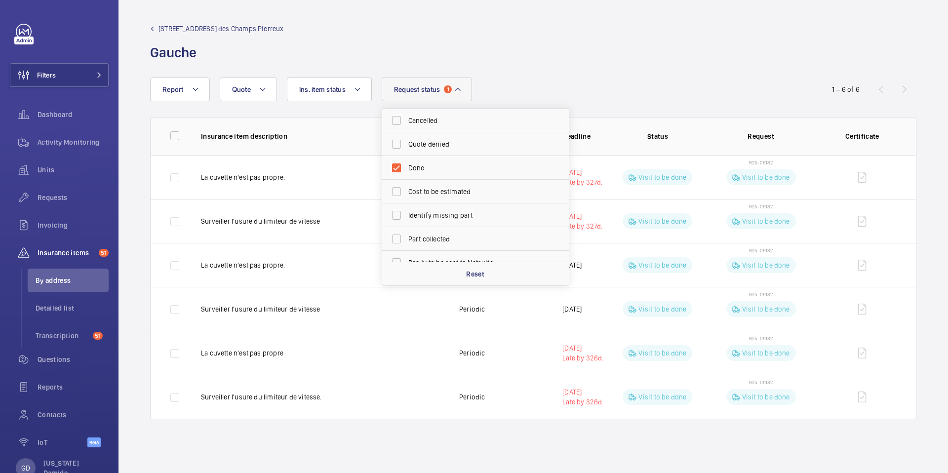
click at [625, 93] on div "Report Request status 1 Cancelled Quote denied Done Cost to be estimated Identi…" at bounding box center [474, 90] width 648 height 24
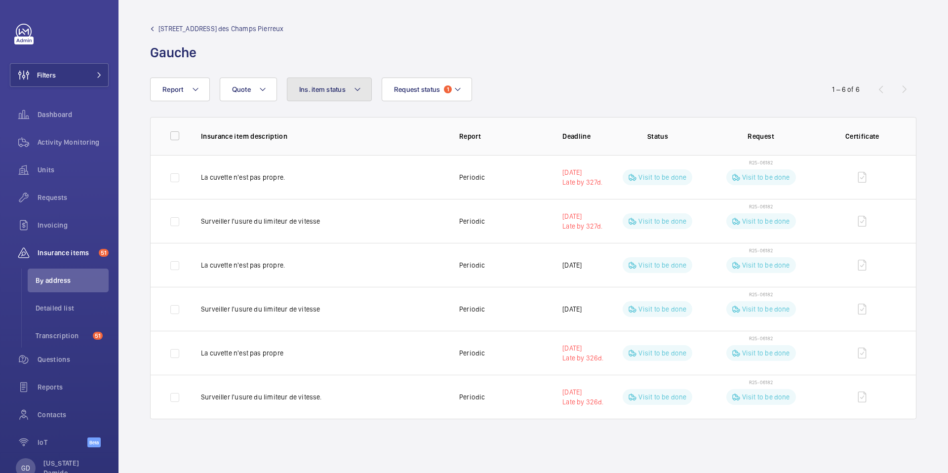
click at [360, 86] on mat-icon at bounding box center [357, 89] width 8 height 12
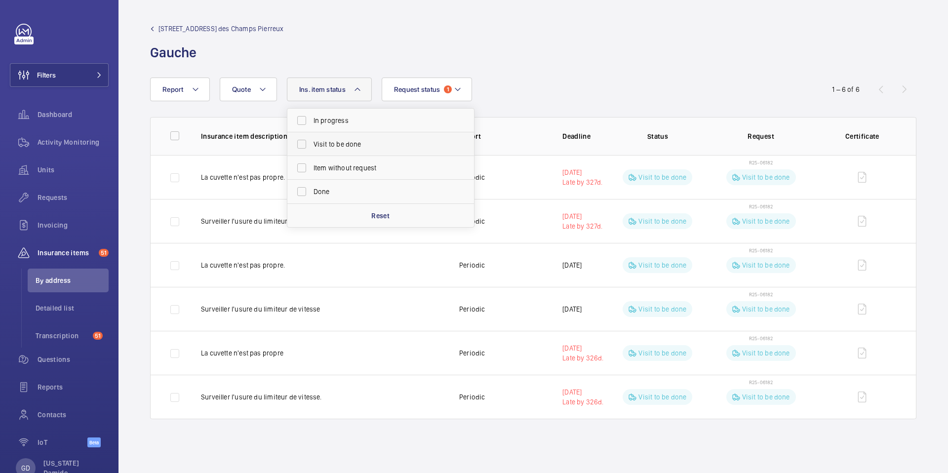
click at [347, 142] on span "Visit to be done" at bounding box center [382, 144] width 136 height 10
click at [312, 142] on input "Visit to be done" at bounding box center [302, 144] width 20 height 20
checkbox input "true"
click at [561, 51] on div "[STREET_ADDRESS] des Champs Pierreux Gauche" at bounding box center [533, 43] width 766 height 38
click at [62, 287] on li "By address" at bounding box center [68, 281] width 81 height 24
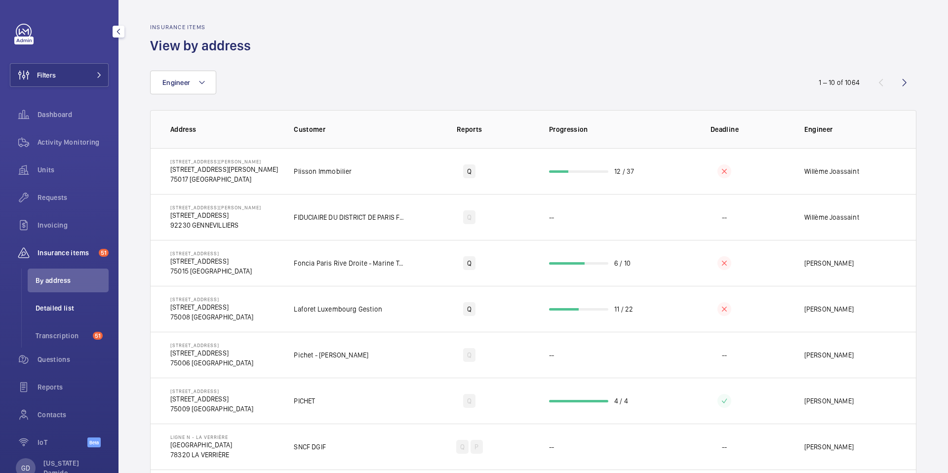
click at [55, 313] on li "Detailed list" at bounding box center [68, 308] width 81 height 24
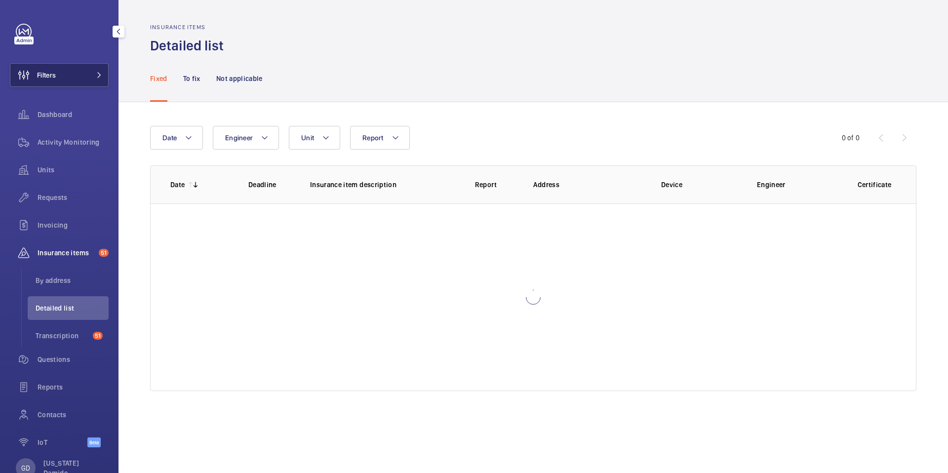
click at [81, 74] on button "Filters" at bounding box center [59, 75] width 99 height 24
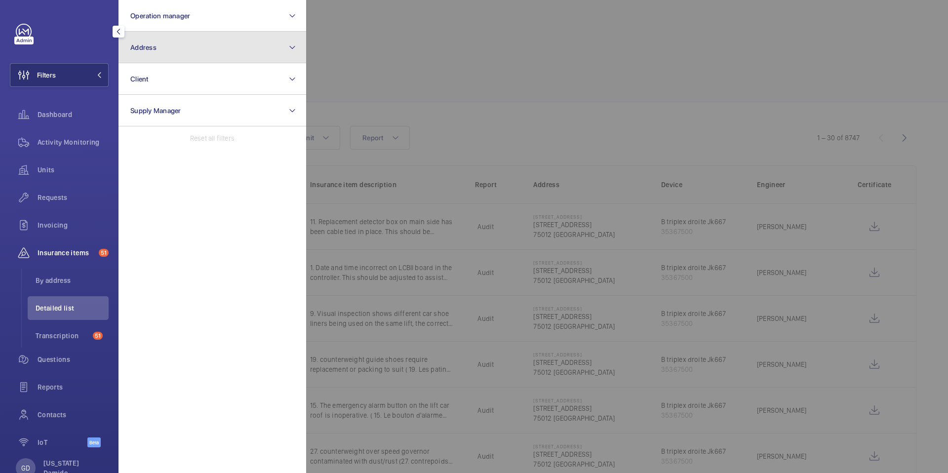
click at [230, 52] on button "Address" at bounding box center [212, 48] width 188 height 32
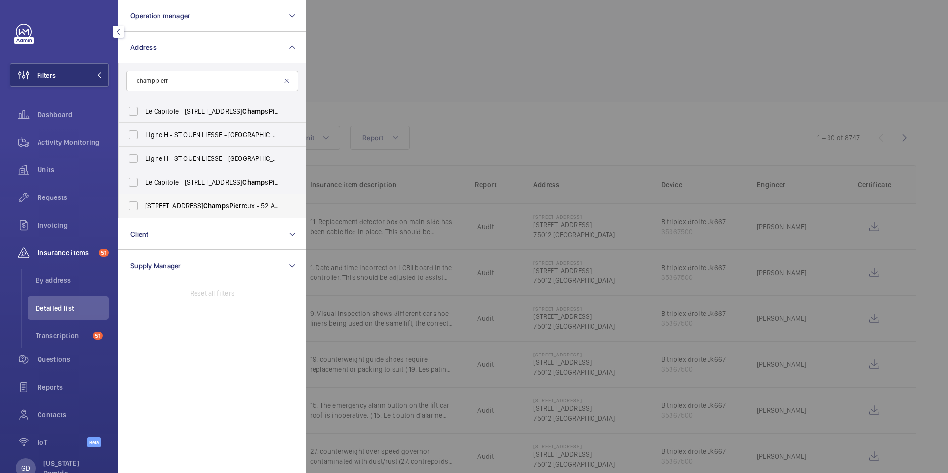
type input "champ pierr"
click at [203, 204] on span "Champ" at bounding box center [214, 206] width 22 height 8
click at [143, 204] on input "[STREET_ADDRESS] eux - [STREET_ADDRESS] des Champ s Pierr eux, NANTERRE 92000" at bounding box center [133, 206] width 20 height 20
checkbox input "true"
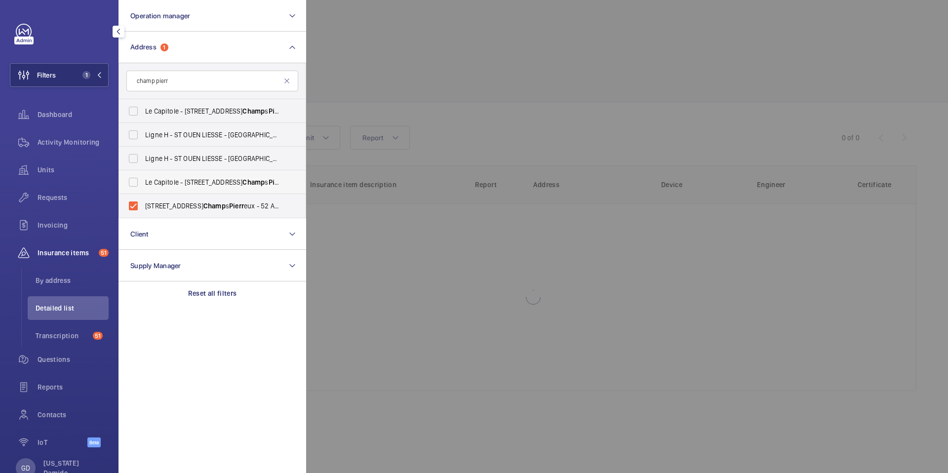
click at [150, 182] on span "[GEOGRAPHIC_DATA] - [STREET_ADDRESS]" at bounding box center [213, 182] width 136 height 10
click at [143, 182] on input "[GEOGRAPHIC_DATA] - [STREET_ADDRESS]" at bounding box center [133, 182] width 20 height 20
checkbox input "true"
click at [540, 59] on div at bounding box center [780, 236] width 948 height 473
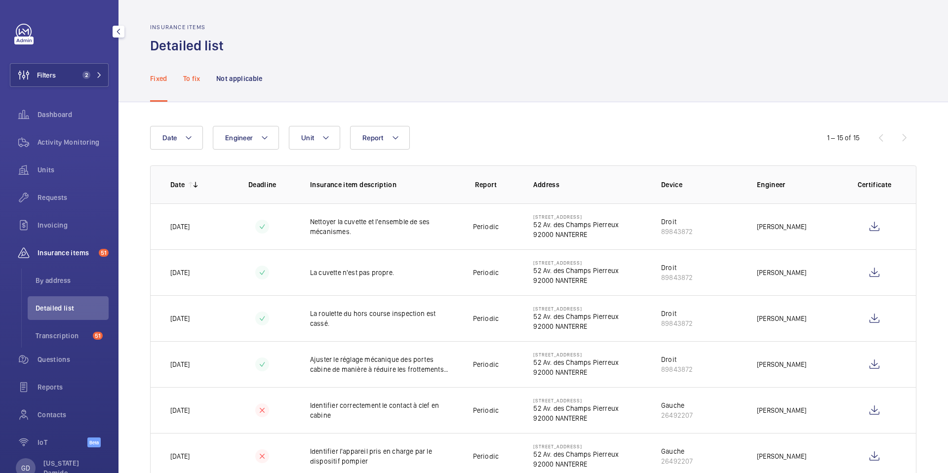
click at [196, 80] on p "To fix" at bounding box center [191, 79] width 17 height 10
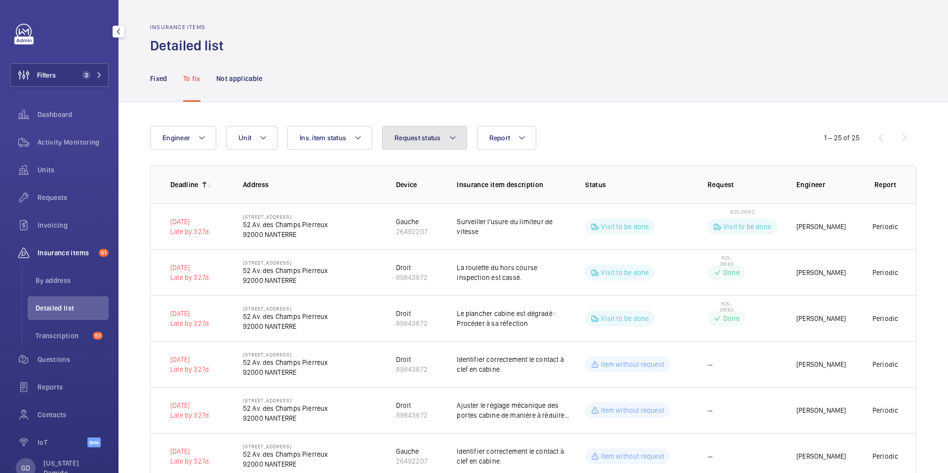
click at [421, 142] on button "Request status" at bounding box center [424, 138] width 85 height 24
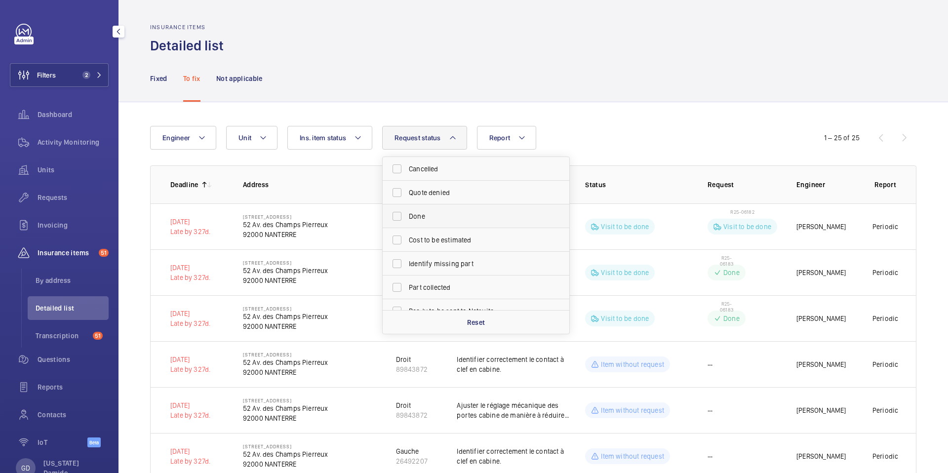
click at [431, 216] on span "Done" at bounding box center [477, 216] width 136 height 10
click at [407, 216] on input "Done" at bounding box center [397, 216] width 20 height 20
checkbox input "true"
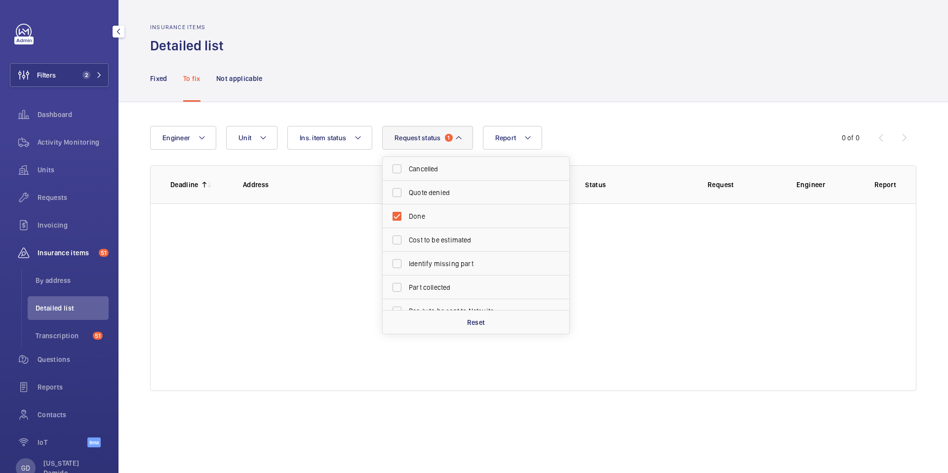
click at [556, 115] on div "Engineer Unit Report Request status 1 Cancelled Quote denied Done Cost to be es…" at bounding box center [532, 258] width 829 height 313
